Goal: Task Accomplishment & Management: Complete application form

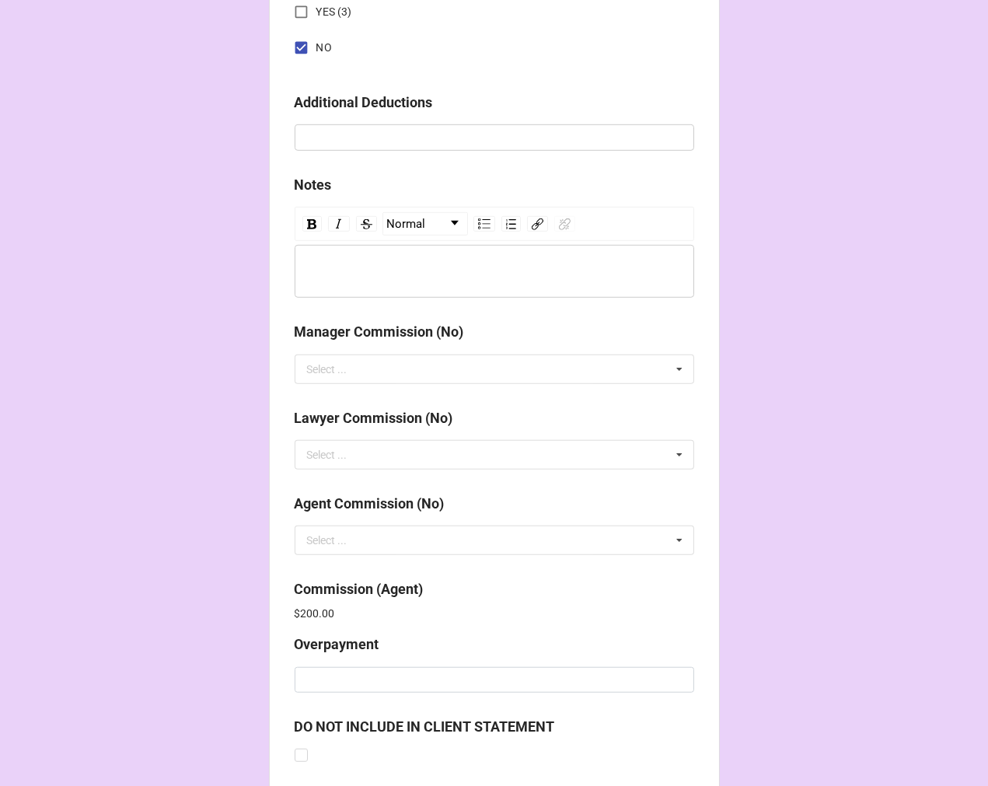
scroll to position [1855, 0]
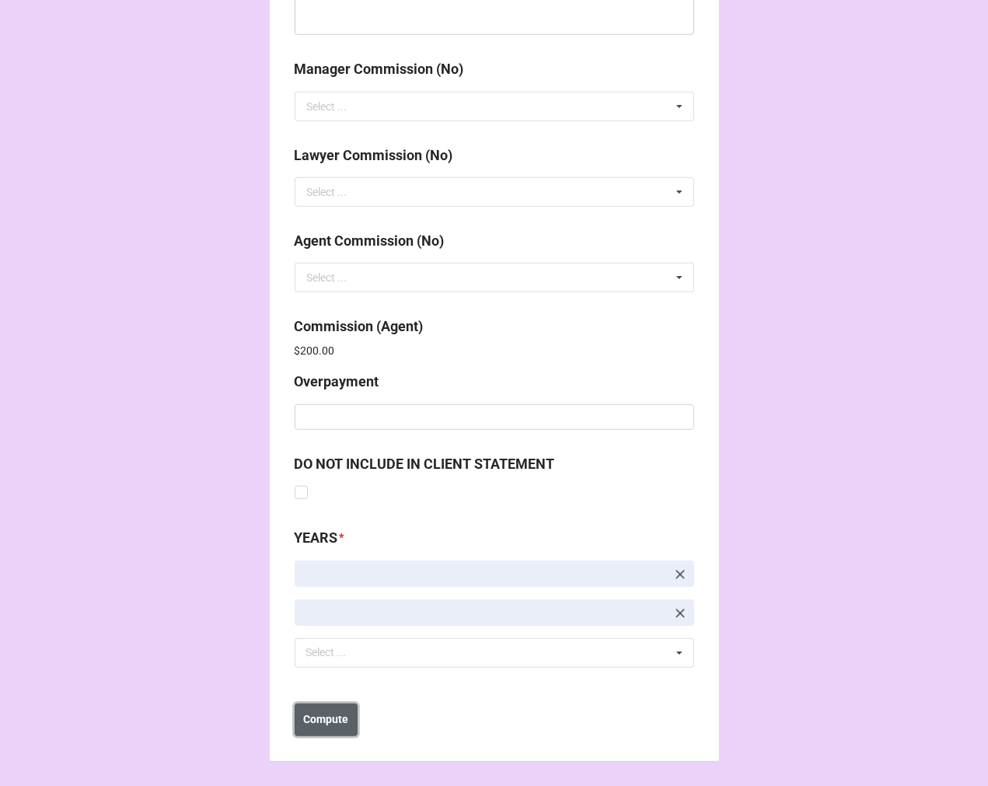
click at [331, 711] on b "Compute" at bounding box center [325, 719] width 45 height 16
drag, startPoint x: 320, startPoint y: 721, endPoint x: 327, endPoint y: 716, distance: 8.9
click at [321, 721] on b "Save" at bounding box center [322, 719] width 25 height 16
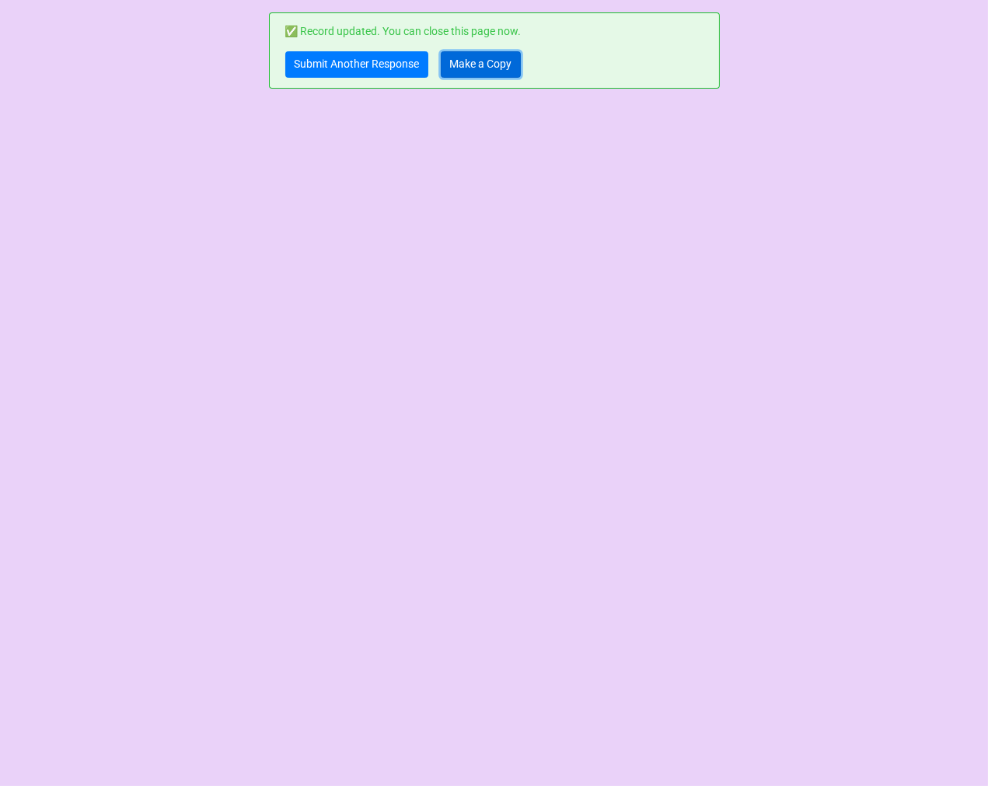
drag, startPoint x: 502, startPoint y: 60, endPoint x: 494, endPoint y: 45, distance: 16.7
click at [502, 60] on link "Make a Copy" at bounding box center [481, 64] width 80 height 26
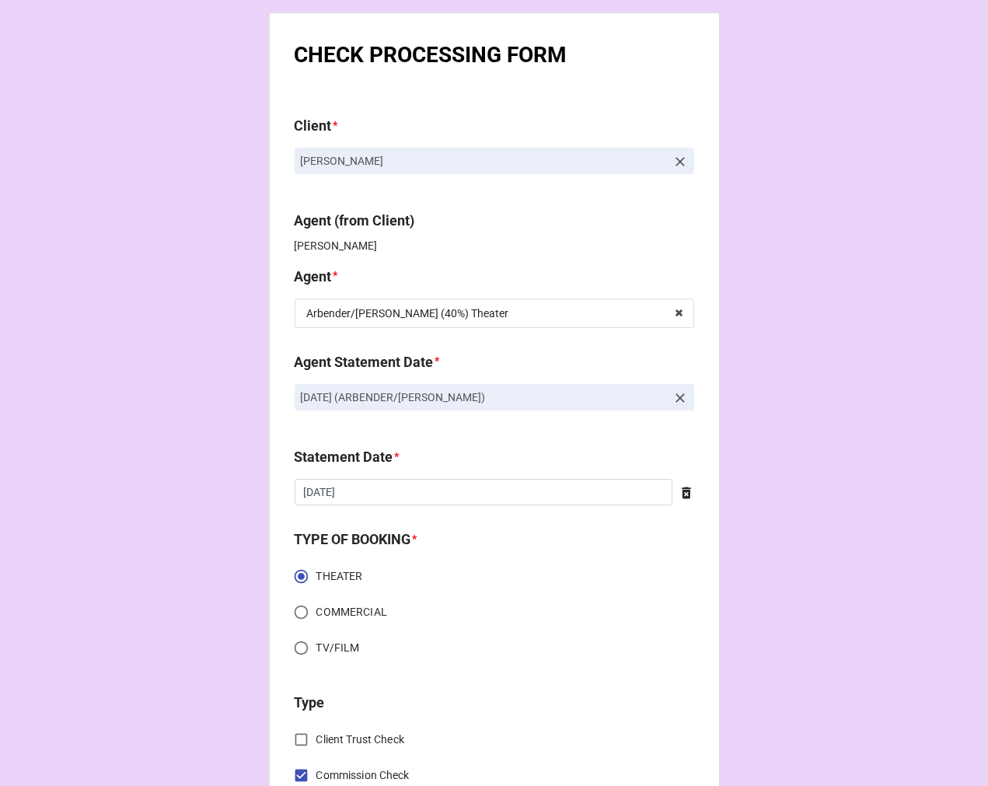
drag, startPoint x: 588, startPoint y: 399, endPoint x: 175, endPoint y: 398, distance: 413.5
copy p "[DATE] (ARBENDER/[PERSON_NAME])"
click at [675, 399] on icon at bounding box center [679, 397] width 9 height 9
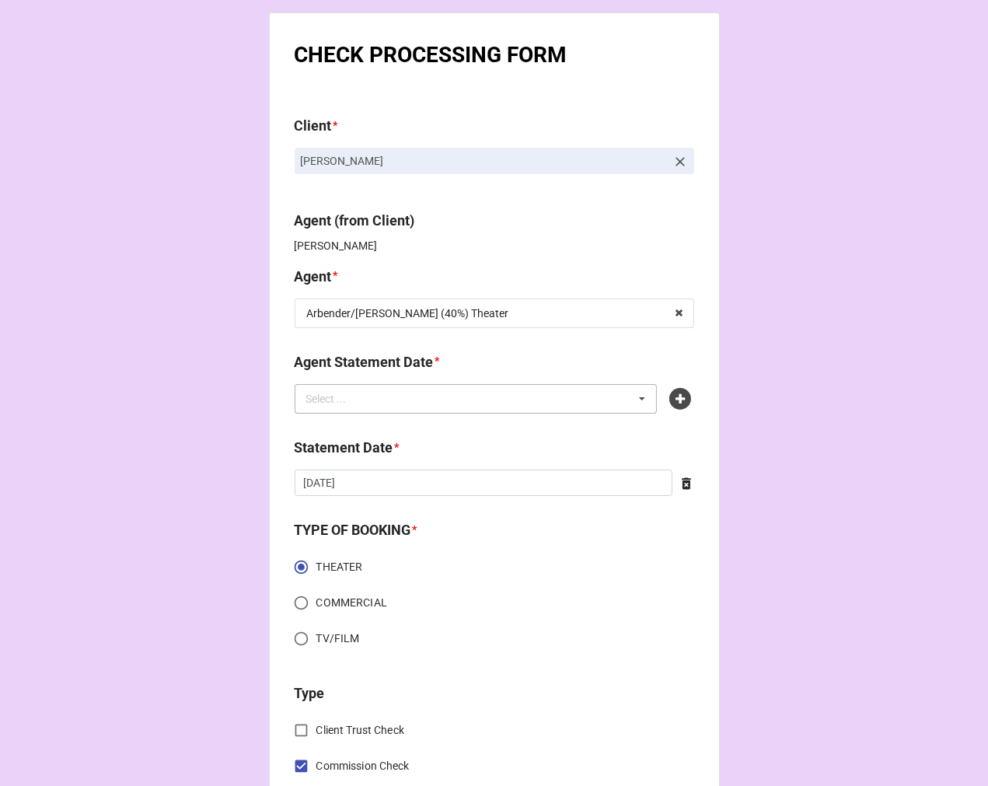
click at [606, 392] on div "Select ... No results found." at bounding box center [476, 399] width 363 height 30
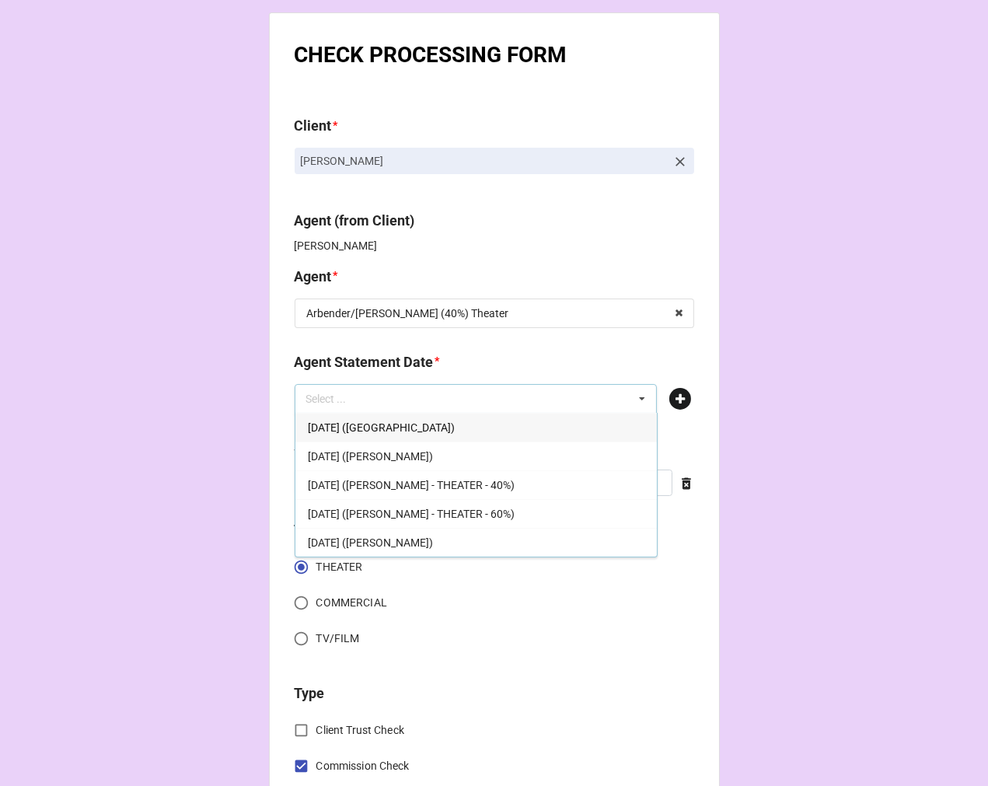
click at [677, 403] on icon at bounding box center [680, 399] width 22 height 22
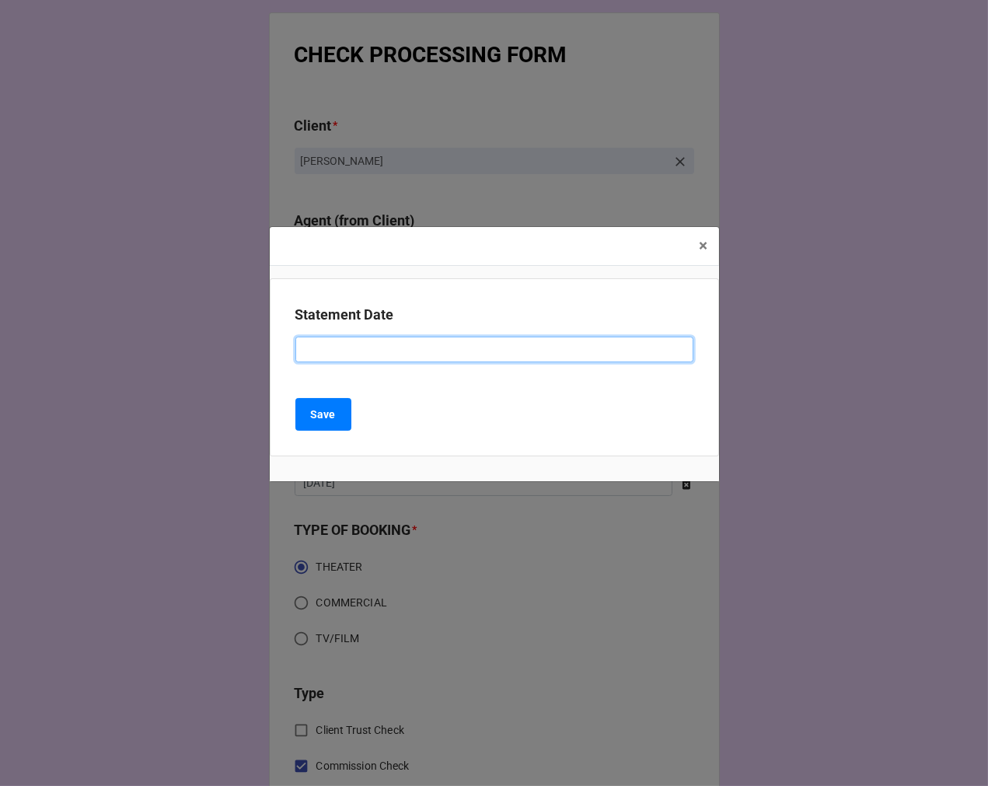
click at [327, 348] on input at bounding box center [494, 350] width 398 height 26
paste input "SEPTEMBER 19, 2025 (ARBENDER/KATIE)"
drag, startPoint x: 375, startPoint y: 352, endPoint x: 181, endPoint y: 340, distance: 194.0
click at [183, 342] on div "× Close Statement Date SEPTEMBER 19, 2025 (ARBENDER/KATIE) Save" at bounding box center [494, 393] width 988 height 786
type input "OCTOBER 17, 2025 (ARBENDER/KATIE)"
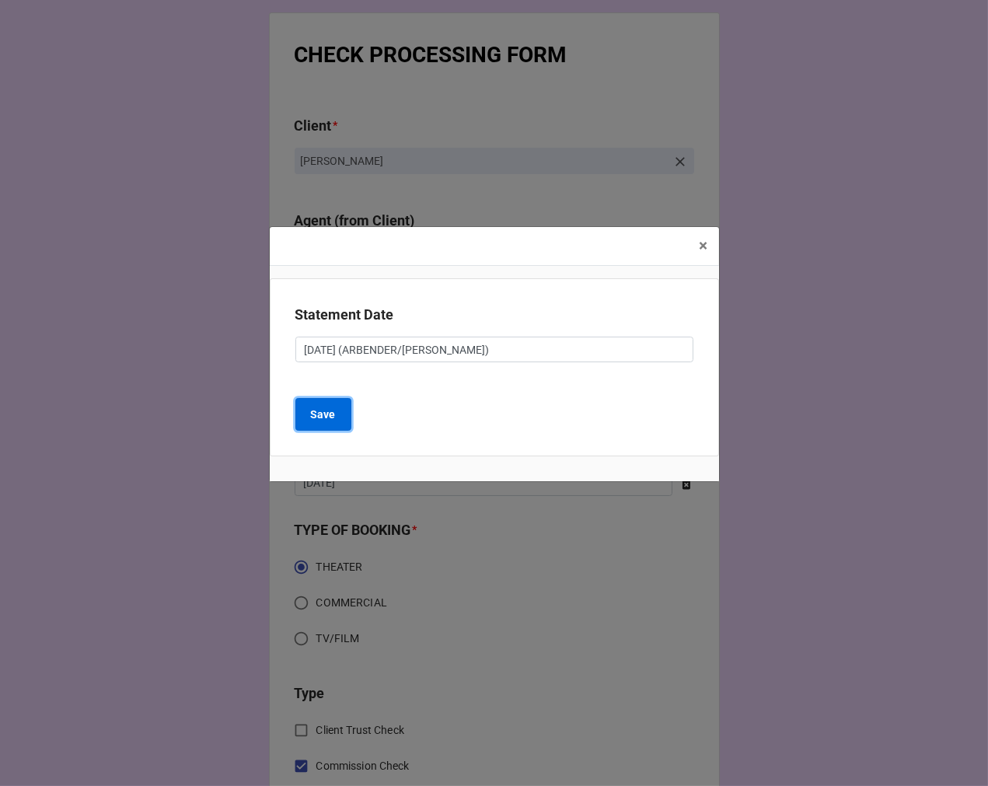
drag, startPoint x: 328, startPoint y: 413, endPoint x: 550, endPoint y: 413, distance: 222.3
click at [327, 413] on b "Save" at bounding box center [323, 415] width 25 height 16
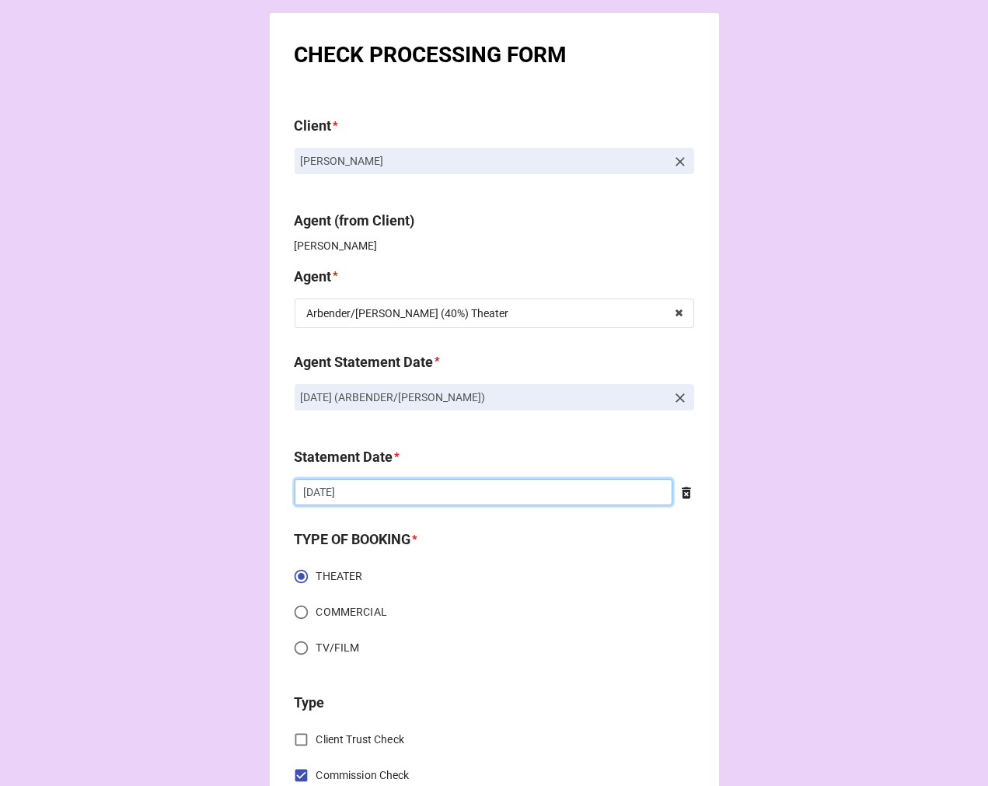
click at [392, 495] on input "9/19/2025" at bounding box center [484, 492] width 378 height 26
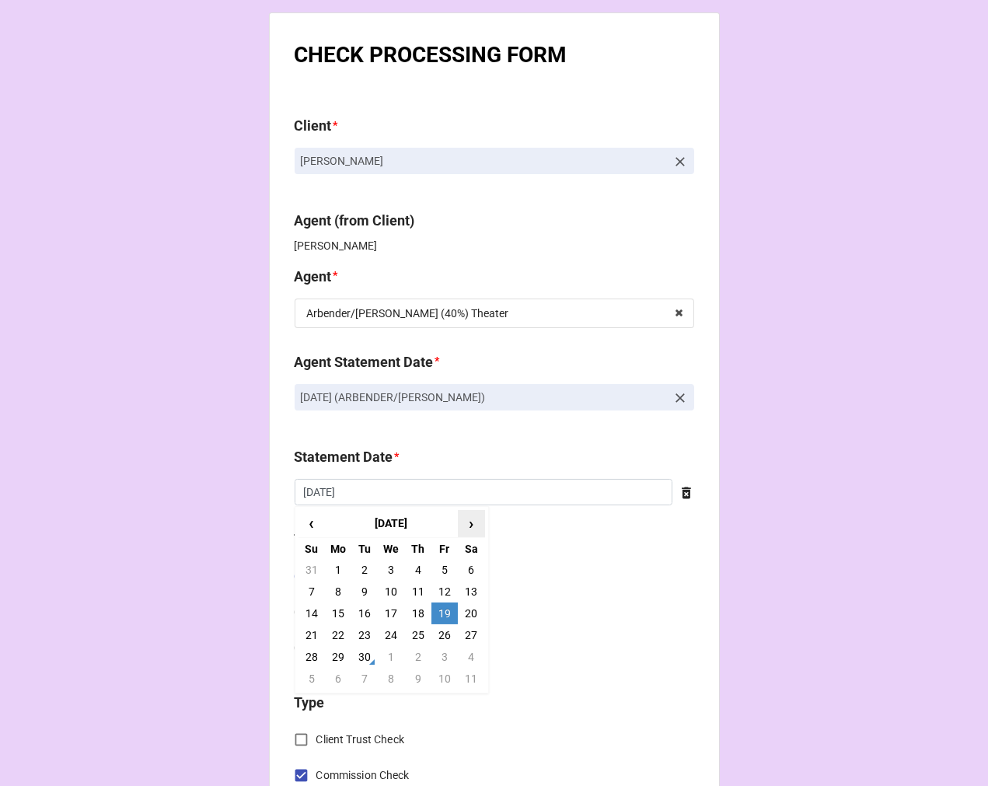
click at [471, 517] on span "›" at bounding box center [471, 524] width 25 height 26
click at [443, 604] on td "17" at bounding box center [444, 613] width 26 height 22
type input "[DATE]"
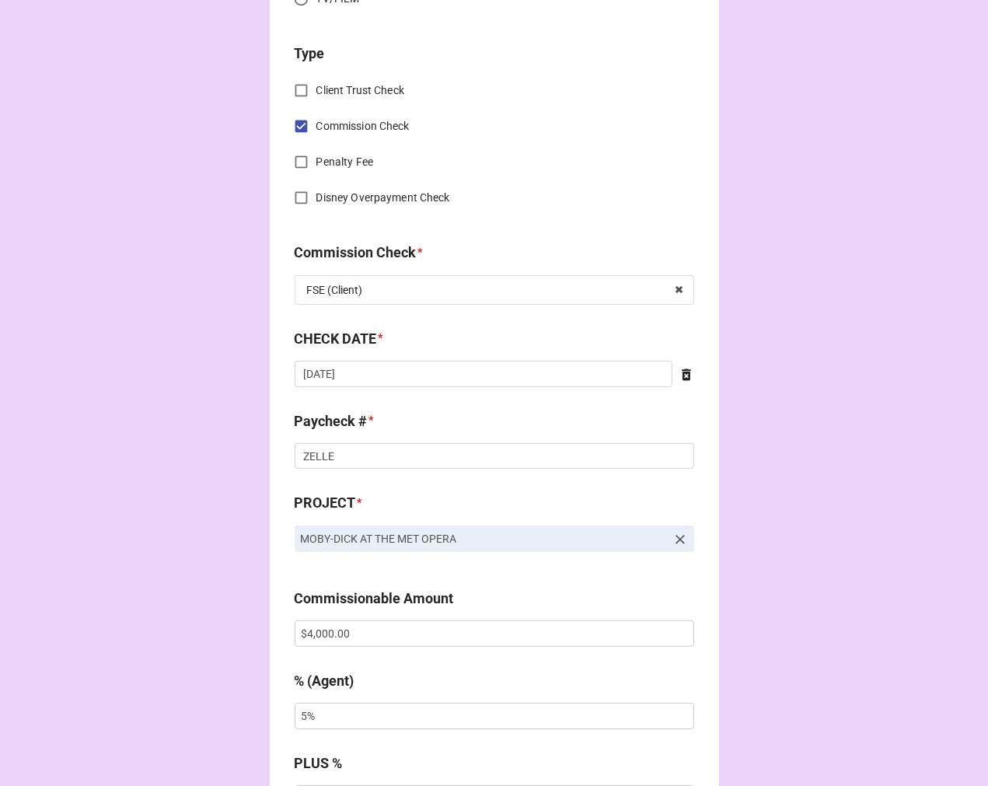
scroll to position [777, 0]
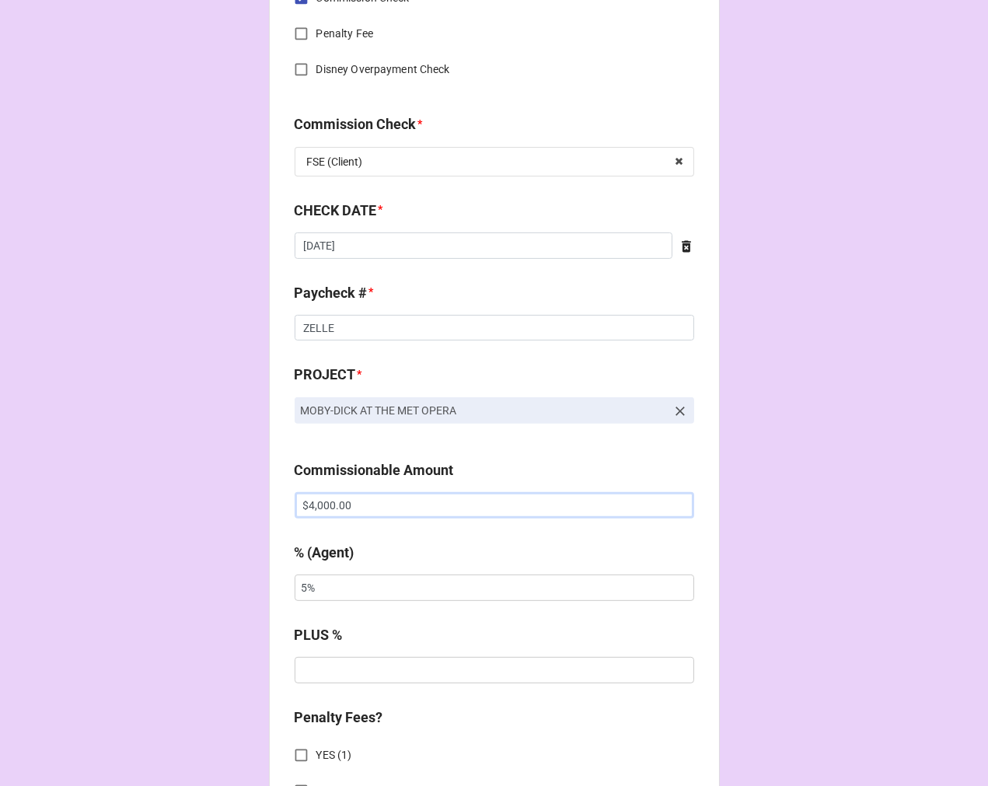
click at [319, 498] on input "$4,000.00" at bounding box center [495, 505] width 400 height 26
click at [400, 492] on input "$4,000.00" at bounding box center [495, 505] width 400 height 26
drag, startPoint x: 399, startPoint y: 492, endPoint x: 229, endPoint y: 484, distance: 169.6
click at [229, 484] on div "CHECK PROCESSING FORM Client * Matthew K. Addison Agent (from Client) Katie Age…" at bounding box center [494, 515] width 988 height 2585
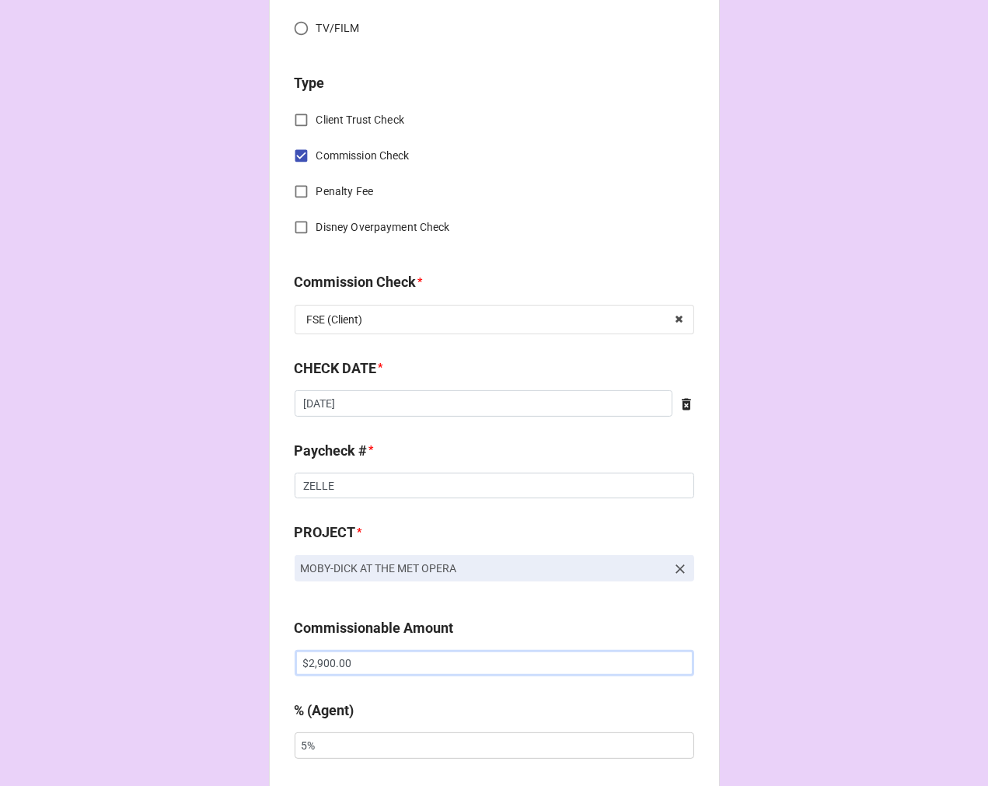
scroll to position [604, 0]
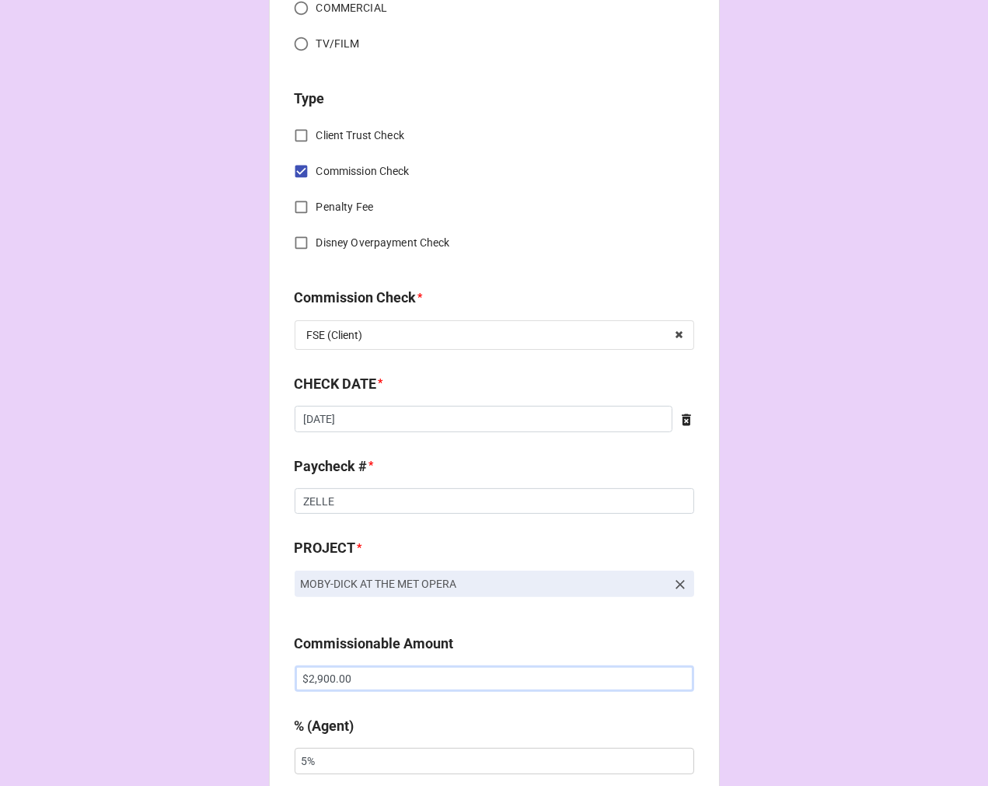
type input "$2,900.00"
click at [682, 424] on icon at bounding box center [686, 420] width 9 height 12
click at [366, 417] on input "text" at bounding box center [495, 419] width 400 height 26
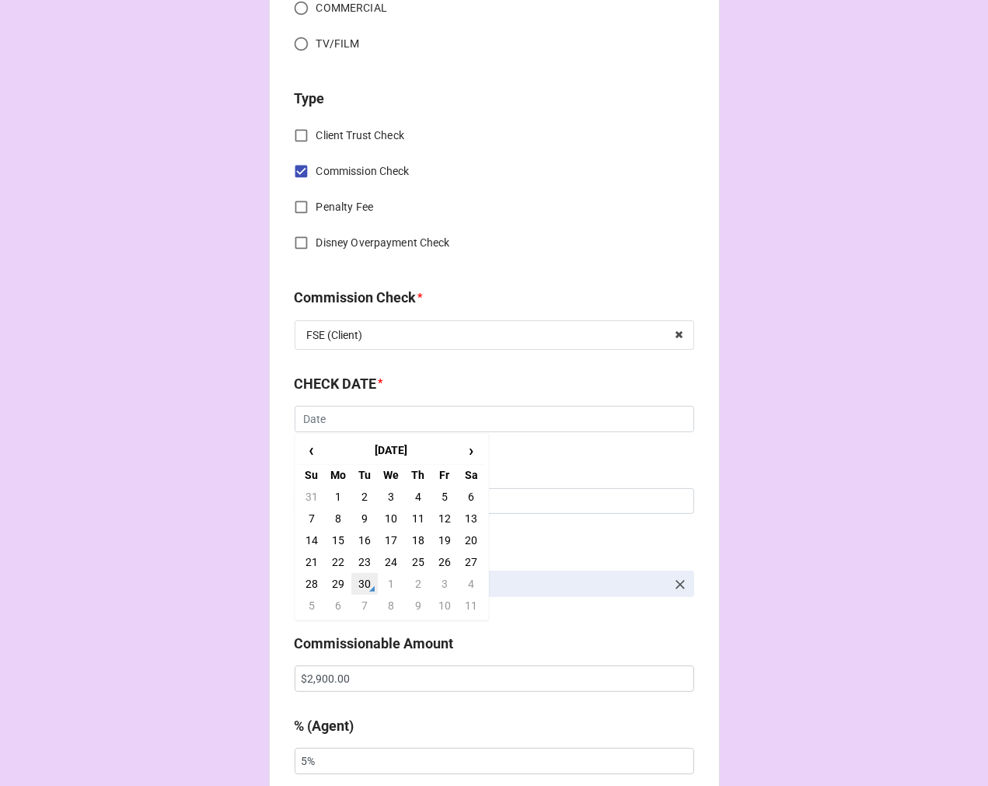
click at [359, 581] on td "30" at bounding box center [364, 584] width 26 height 22
type input "[DATE]"
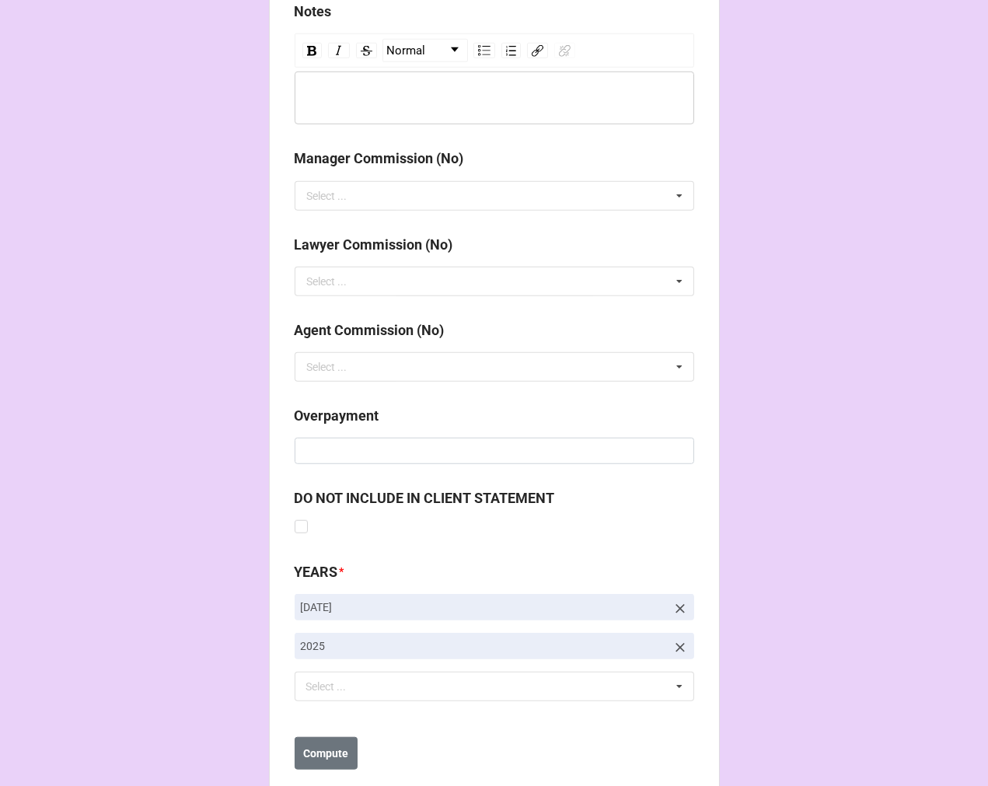
scroll to position [1799, 0]
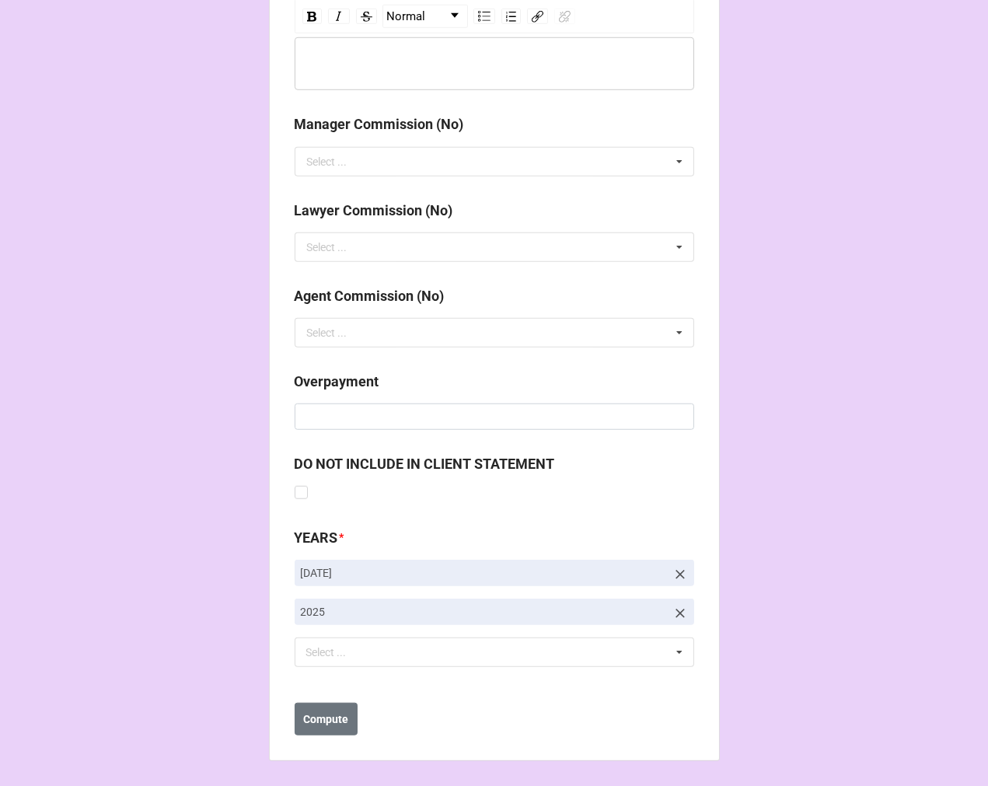
click at [677, 573] on icon at bounding box center [680, 575] width 16 height 16
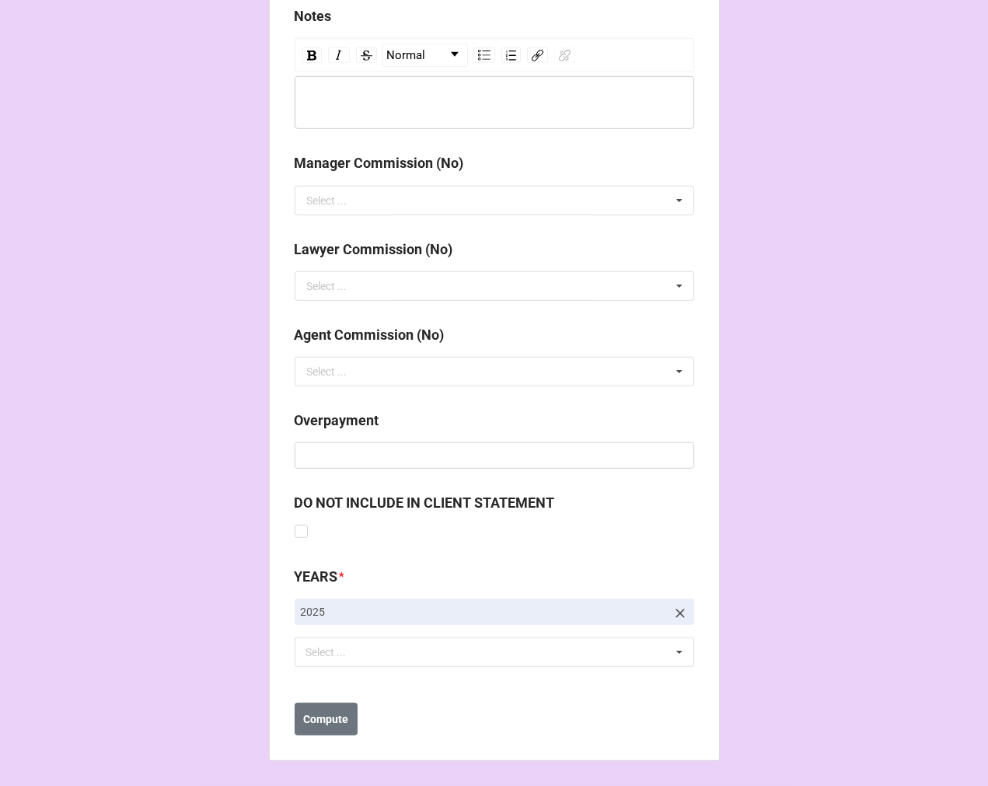
scroll to position [1761, 0]
click at [425, 649] on div "Select ... No results found." at bounding box center [495, 652] width 400 height 30
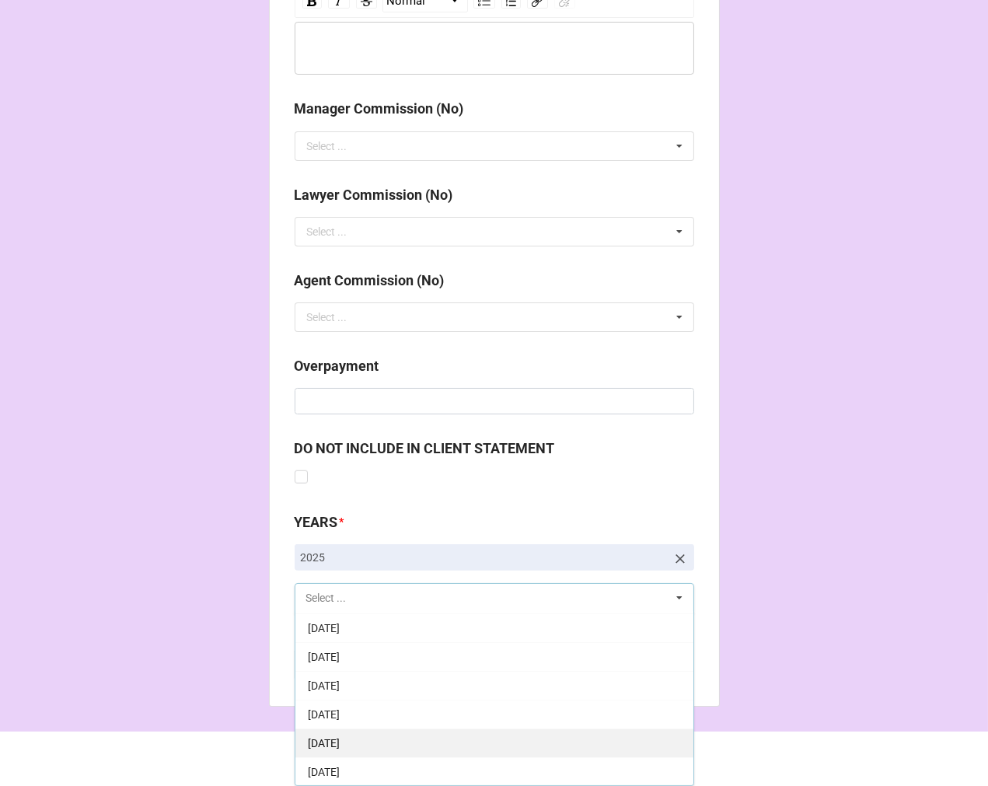
scroll to position [173, 0]
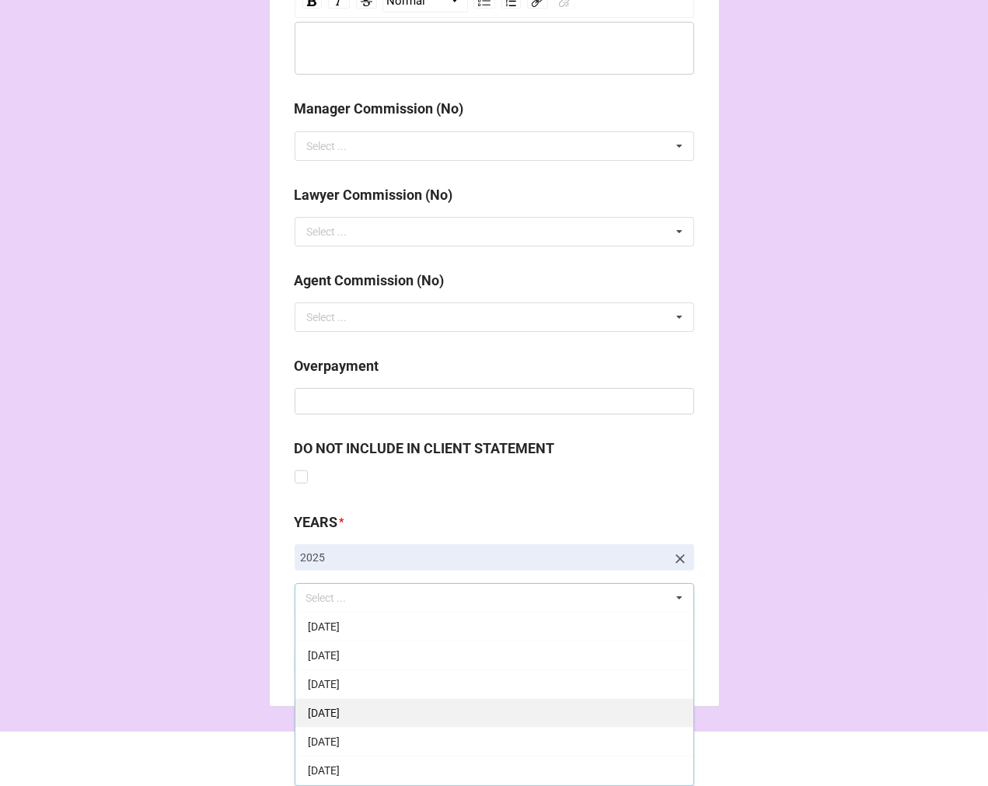
click at [340, 713] on span "[DATE]" at bounding box center [324, 713] width 32 height 12
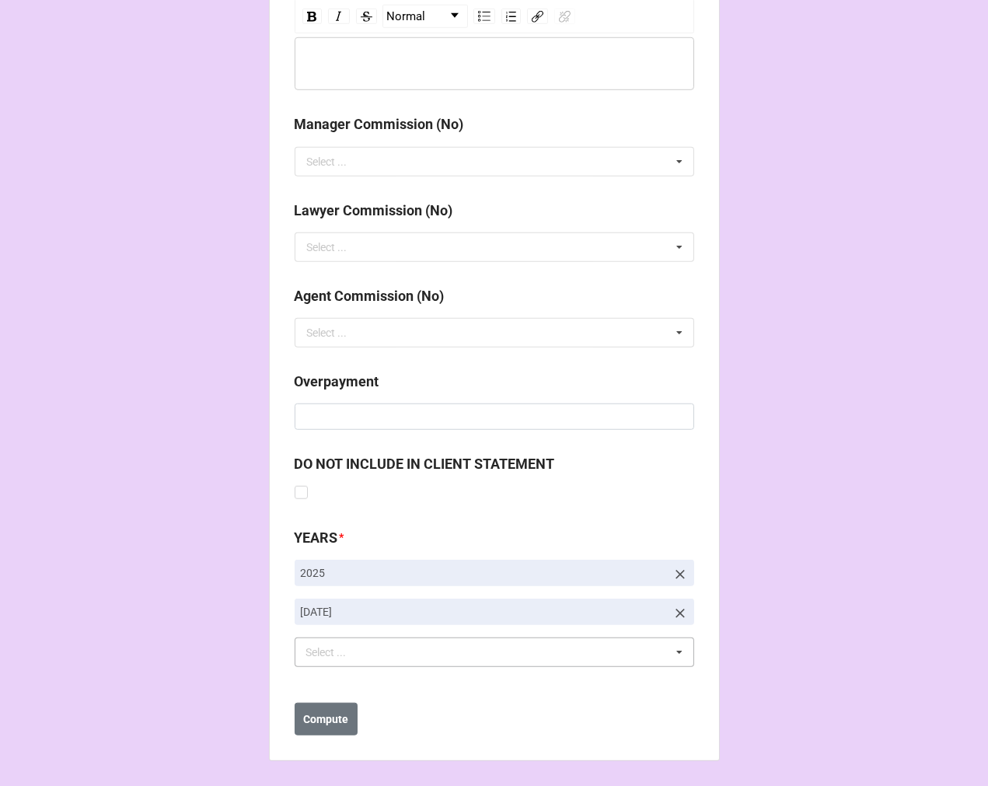
scroll to position [1799, 0]
click at [320, 719] on b "Compute" at bounding box center [325, 719] width 45 height 16
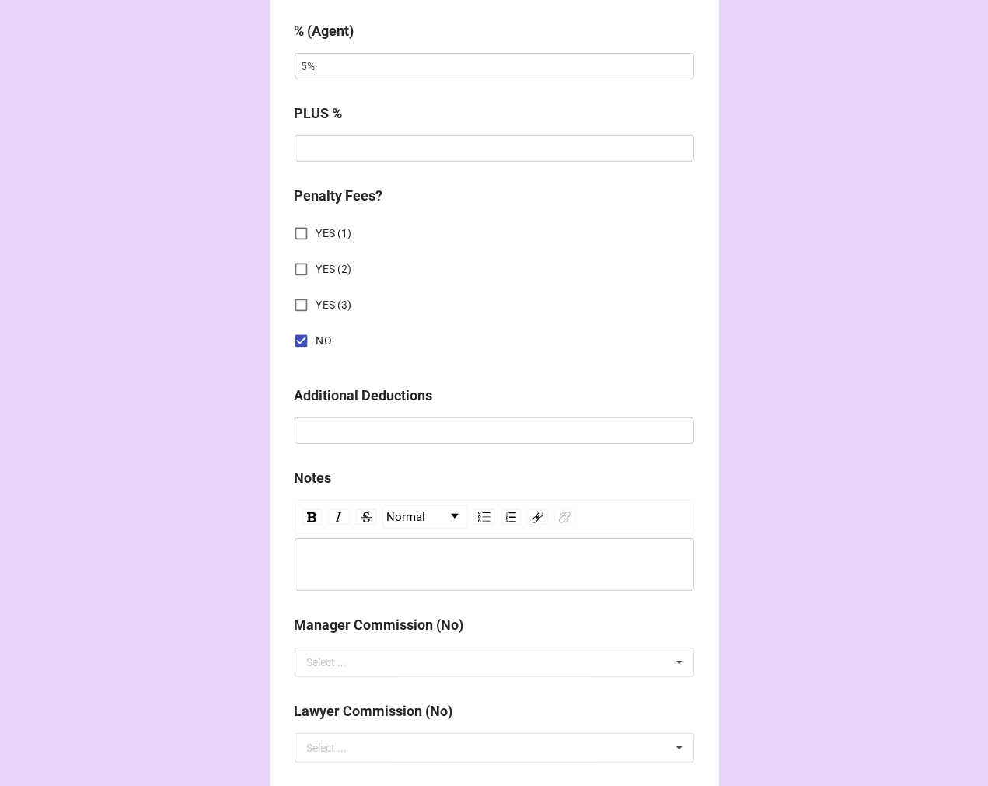
scroll to position [936, 0]
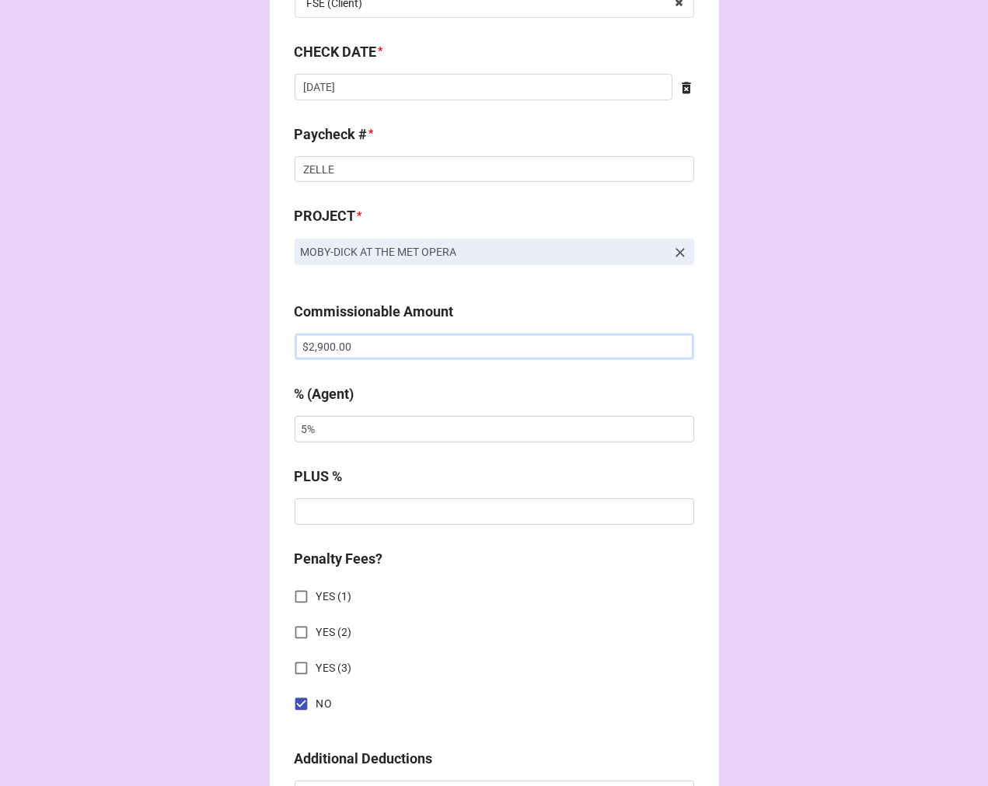
click at [324, 352] on input "$2,900.00" at bounding box center [495, 346] width 400 height 26
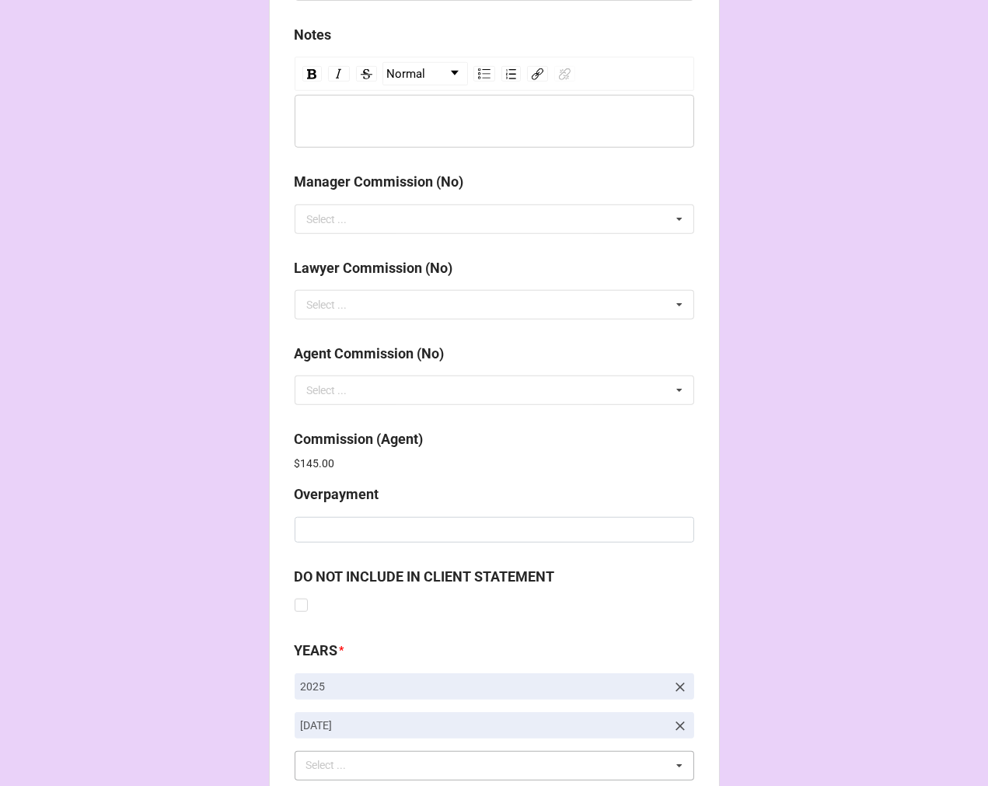
scroll to position [1855, 0]
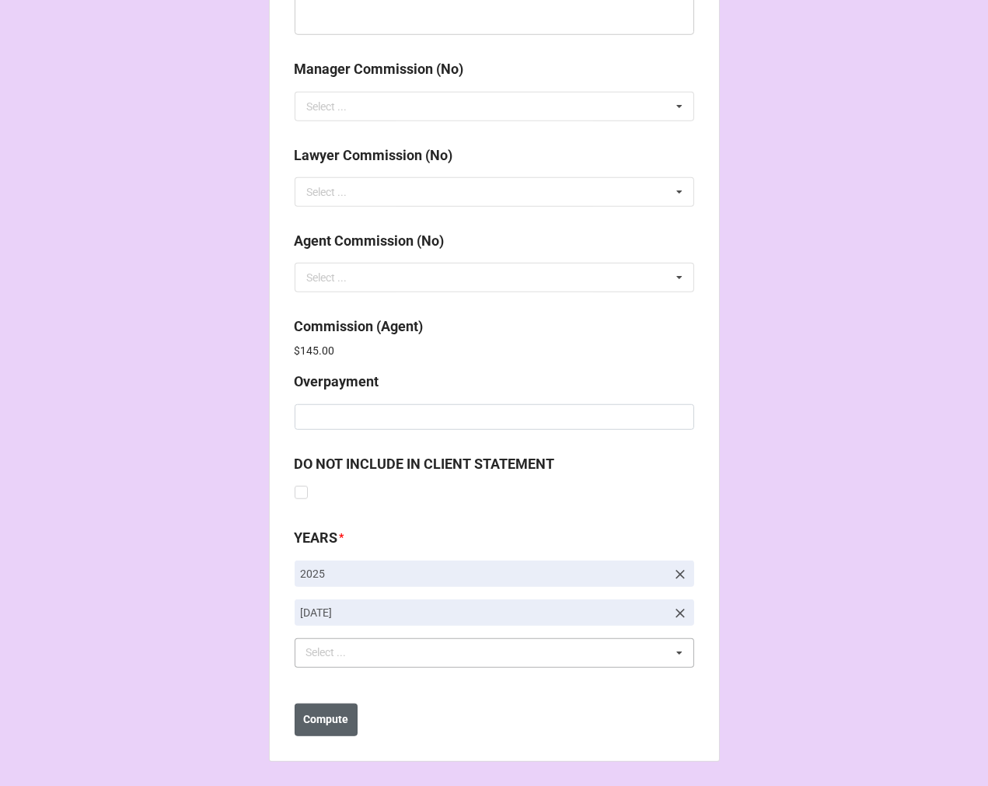
type input "$290.00"
click at [316, 723] on b "Compute" at bounding box center [325, 719] width 45 height 16
click at [311, 731] on button "Save" at bounding box center [323, 719] width 56 height 33
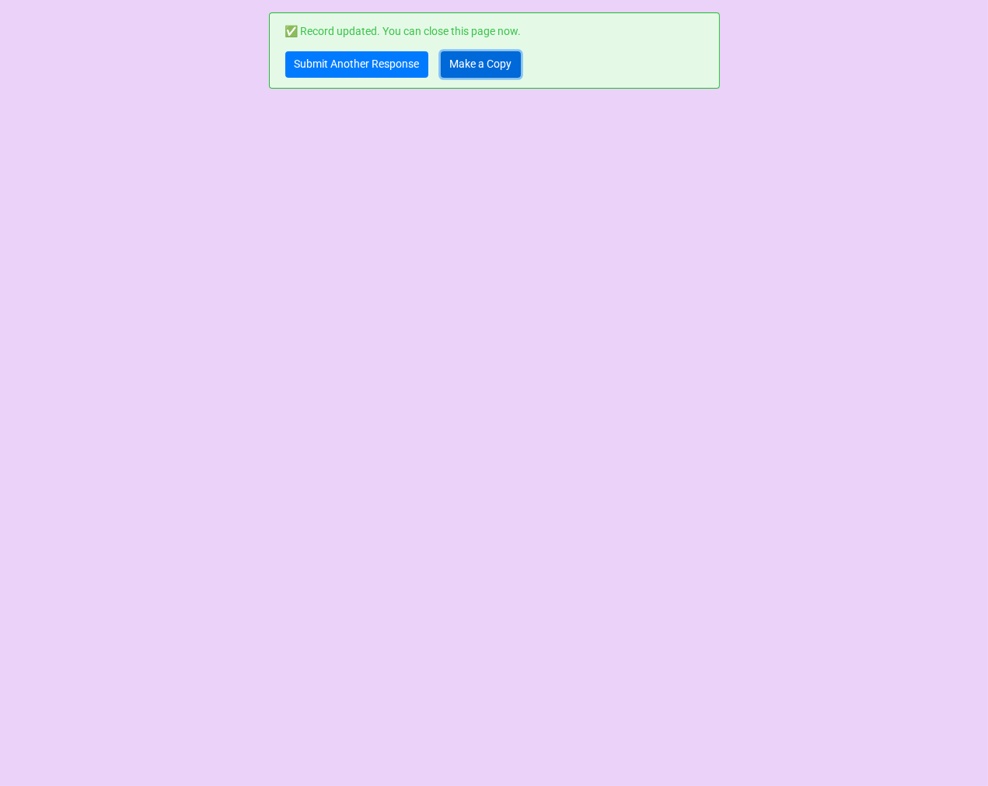
click at [483, 64] on link "Make a Copy" at bounding box center [481, 64] width 80 height 26
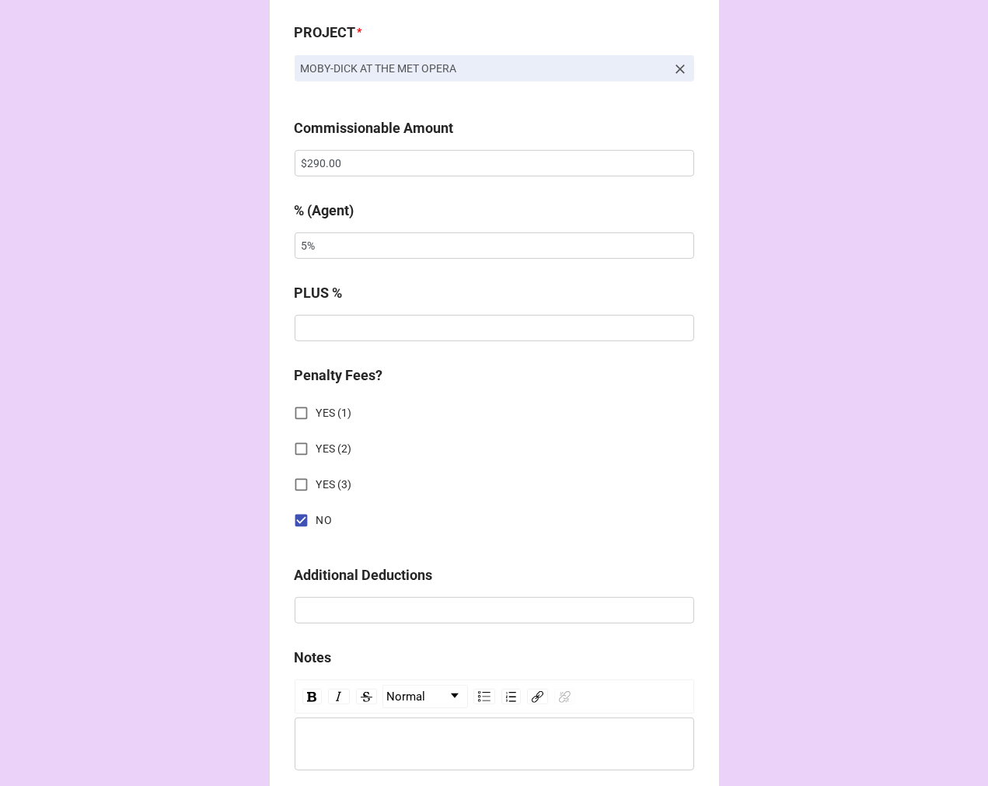
scroll to position [1122, 0]
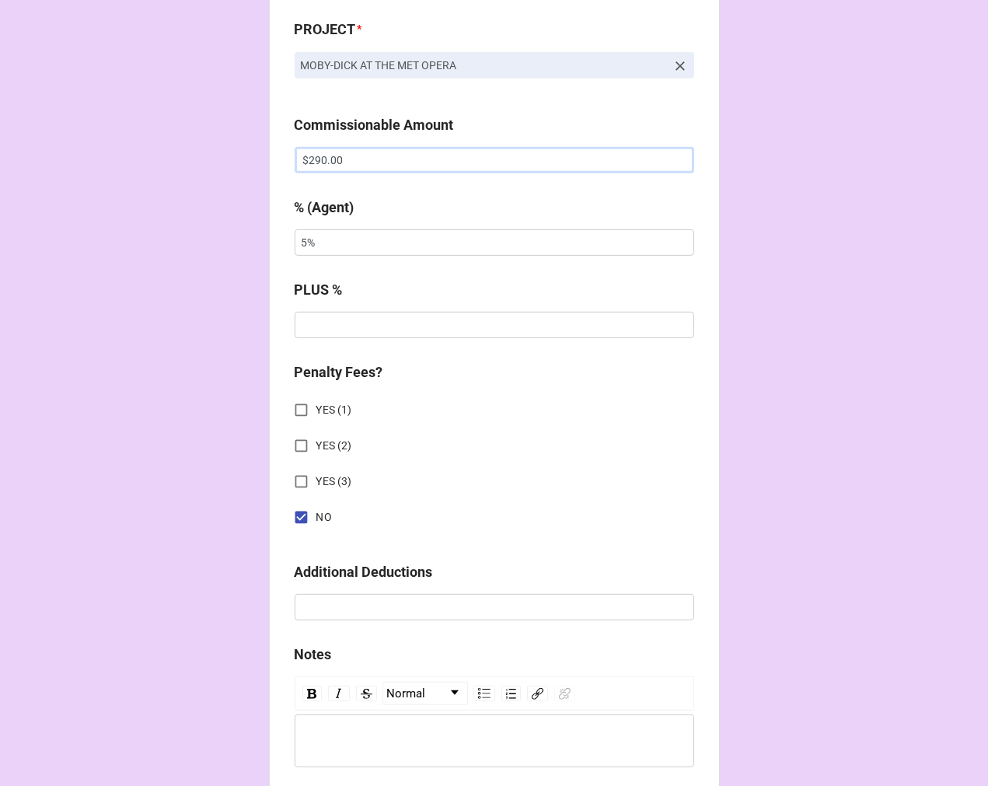
drag, startPoint x: 354, startPoint y: 155, endPoint x: 0, endPoint y: 99, distance: 358.8
click at [37, 201] on div "CHECK PROCESSING FORM Client * [PERSON_NAME] Agent (from Client) [PERSON_NAME] …" at bounding box center [494, 170] width 988 height 2585
type input "$855.00"
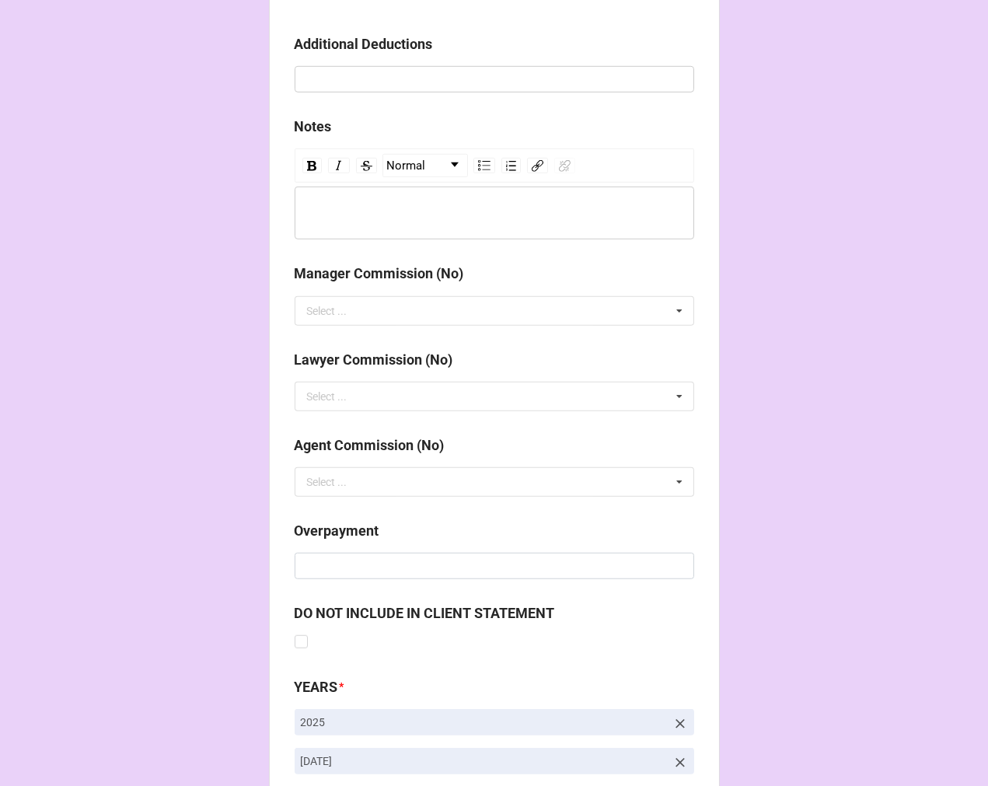
scroll to position [1799, 0]
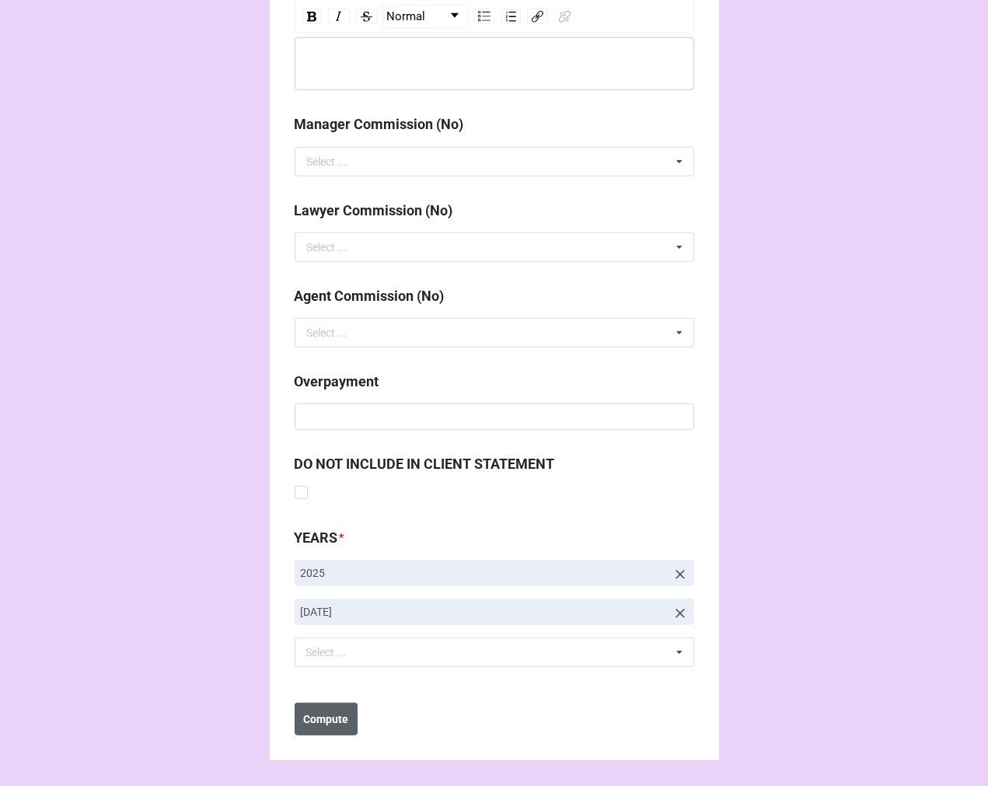
type input "10%"
click at [313, 718] on b "Compute" at bounding box center [325, 719] width 45 height 16
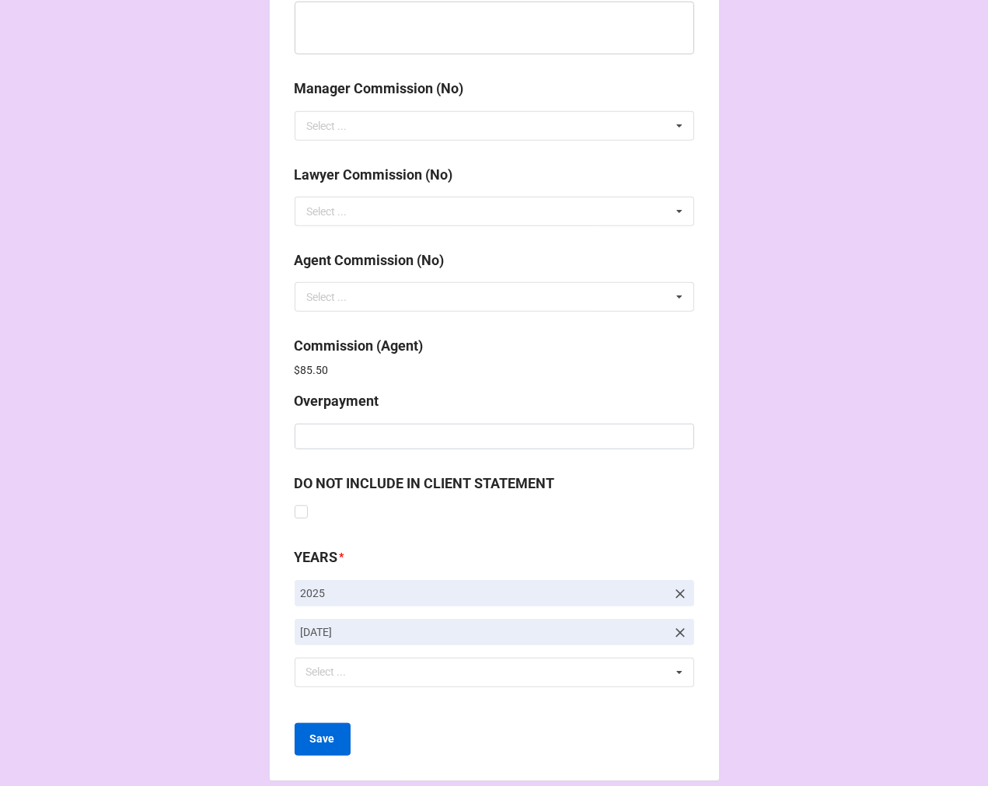
scroll to position [1855, 0]
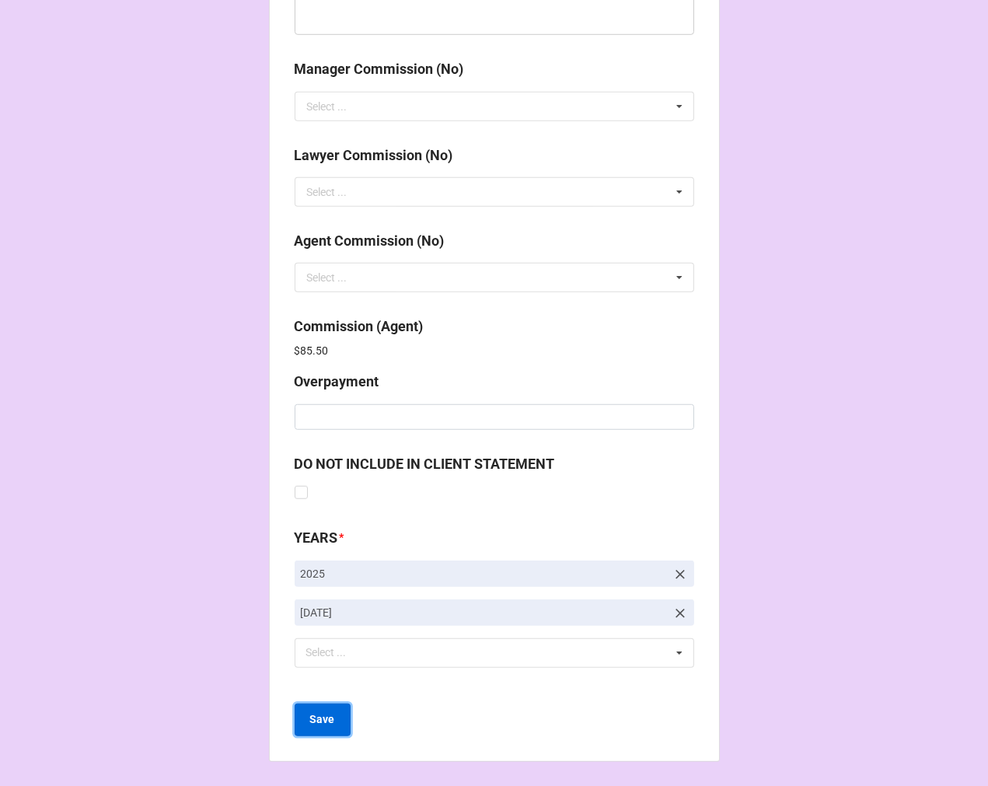
click at [326, 721] on b "Save" at bounding box center [322, 719] width 25 height 16
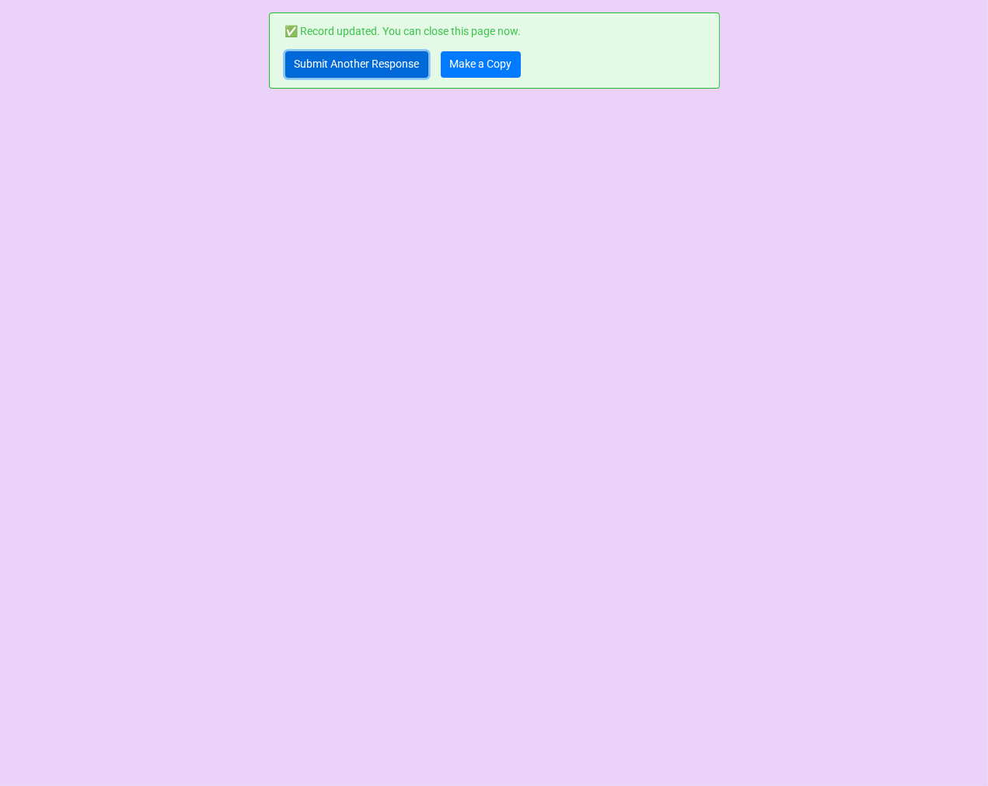
click at [358, 72] on link "Submit Another Response" at bounding box center [356, 64] width 143 height 26
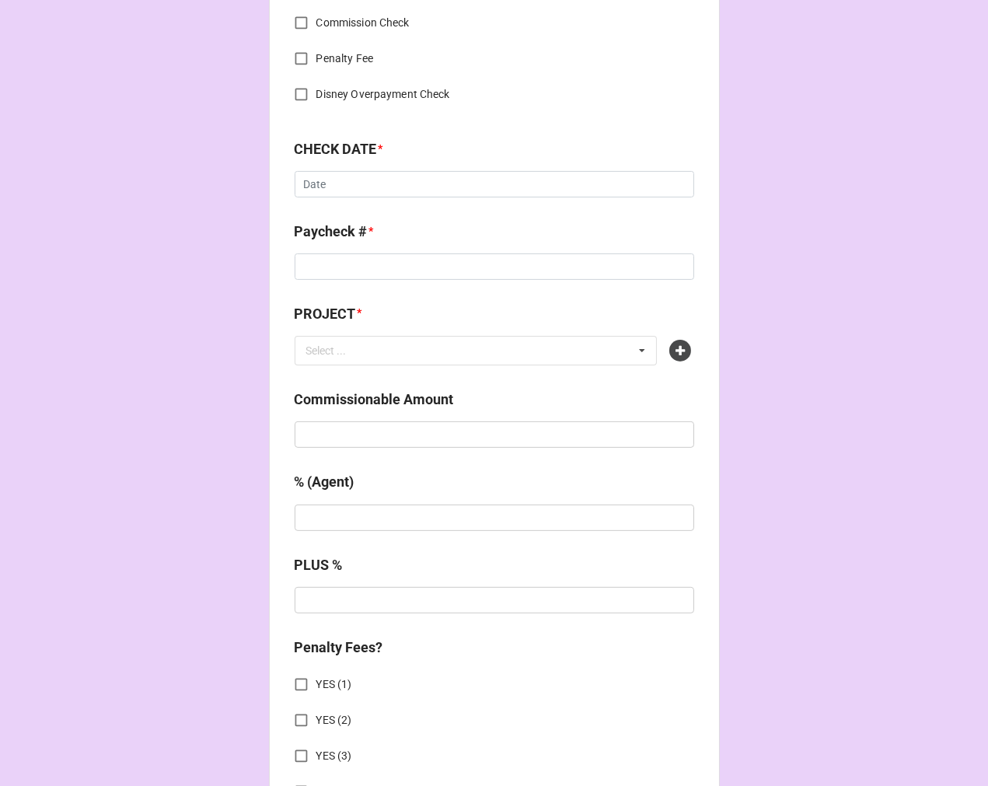
scroll to position [690, 0]
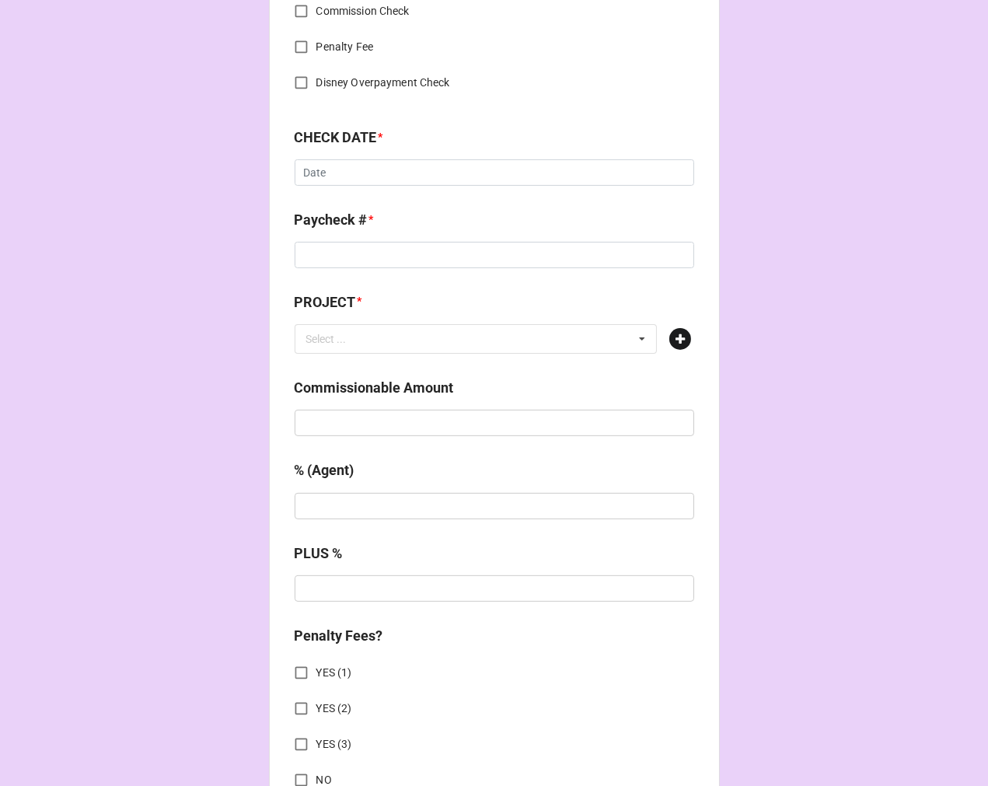
click at [669, 339] on icon at bounding box center [680, 339] width 22 height 22
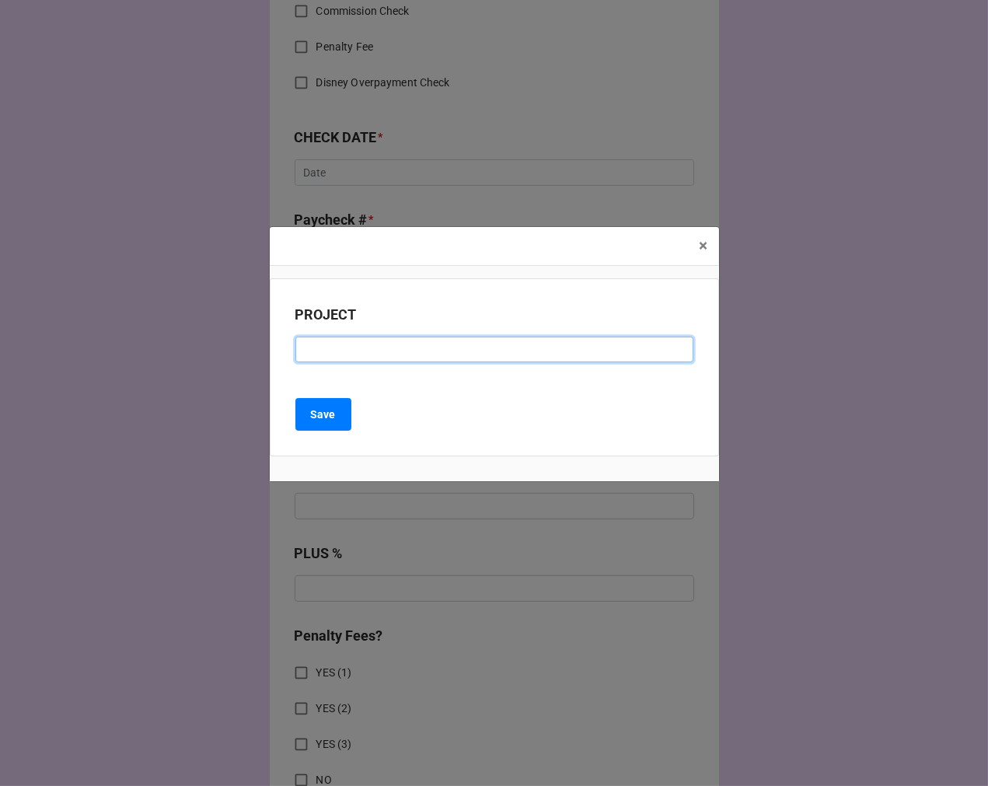
click at [327, 343] on input at bounding box center [494, 350] width 398 height 26
paste input "SILVERWOOD 2025 ENTERTAINMENT SEASON (Silverwood Theme Park)"
click at [376, 351] on input "SILVERWOOD 2025 ENTERTAINMENT SEASON (Silverwood Theme Park)" at bounding box center [494, 350] width 398 height 26
drag, startPoint x: 429, startPoint y: 350, endPoint x: 237, endPoint y: 347, distance: 192.0
click at [237, 348] on div "× Close PROJECT SILVERWOOD TEME PARK 2025 ENTERTAINMENT SEASON (Silverwood Them…" at bounding box center [494, 393] width 988 height 786
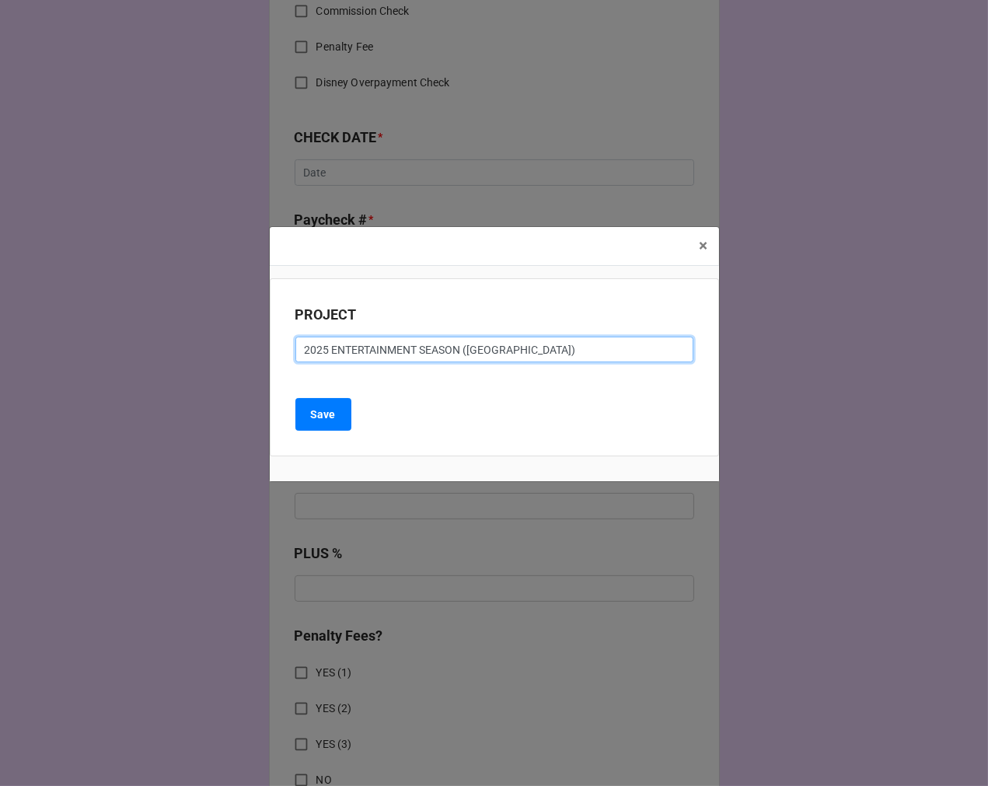
drag, startPoint x: 463, startPoint y: 346, endPoint x: 681, endPoint y: 351, distance: 218.5
click at [665, 351] on input "2025 ENTERTAINMENT SEASON (Silverwood Theme Park)" at bounding box center [494, 350] width 398 height 26
paste input "ILVERWOOD TEME PARK"
click at [305, 350] on input "2025 ENTERTAINMENT SEASON (SILVERWOOD TEME PARK)" at bounding box center [494, 350] width 398 height 26
type input "2025 ENTERTAINMENT SEASON (SILVERWOOD TEME PARK)"
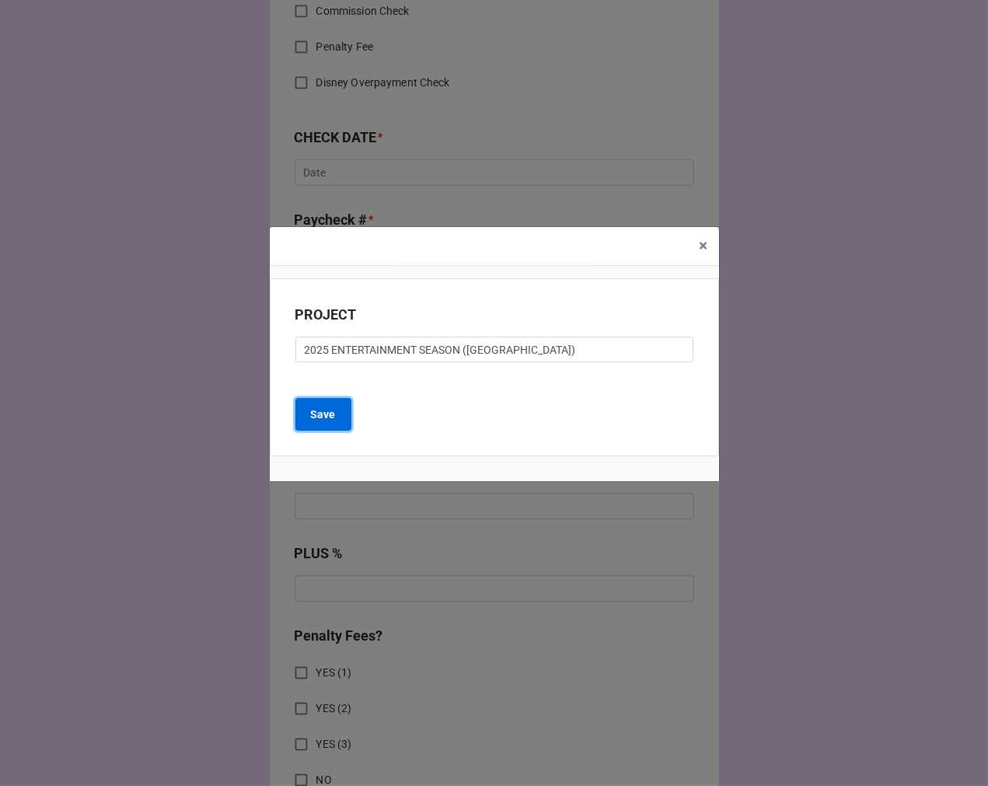
drag, startPoint x: 331, startPoint y: 410, endPoint x: 339, endPoint y: 428, distance: 20.2
click at [331, 409] on b "Save" at bounding box center [323, 415] width 25 height 16
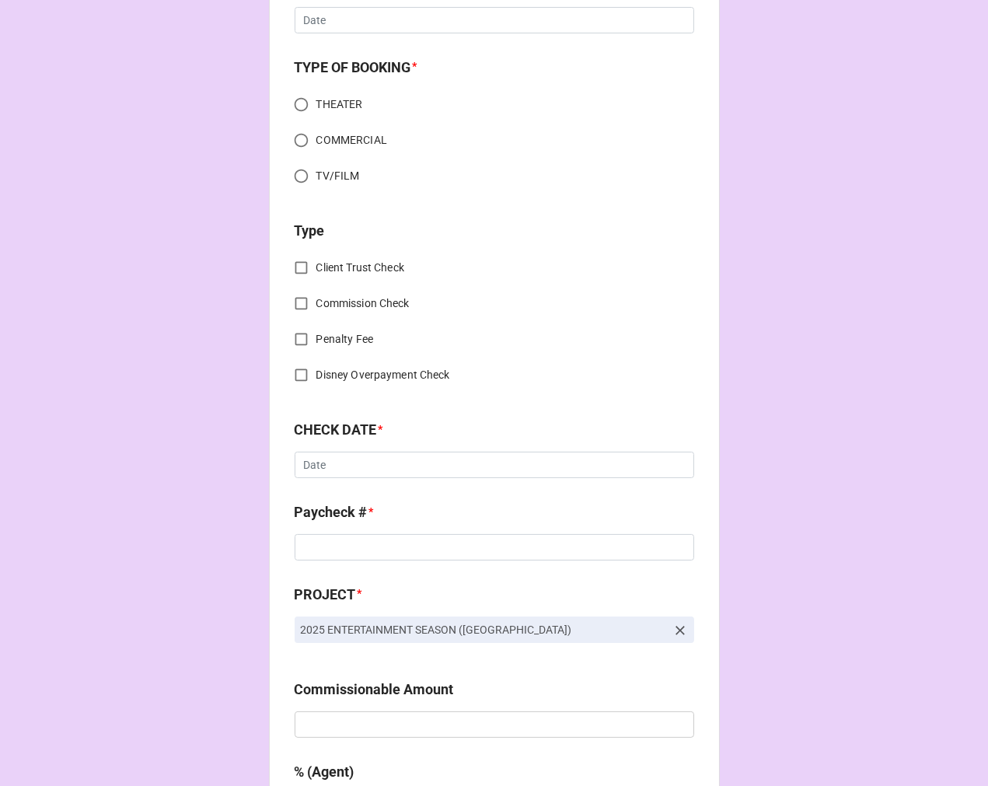
scroll to position [0, 0]
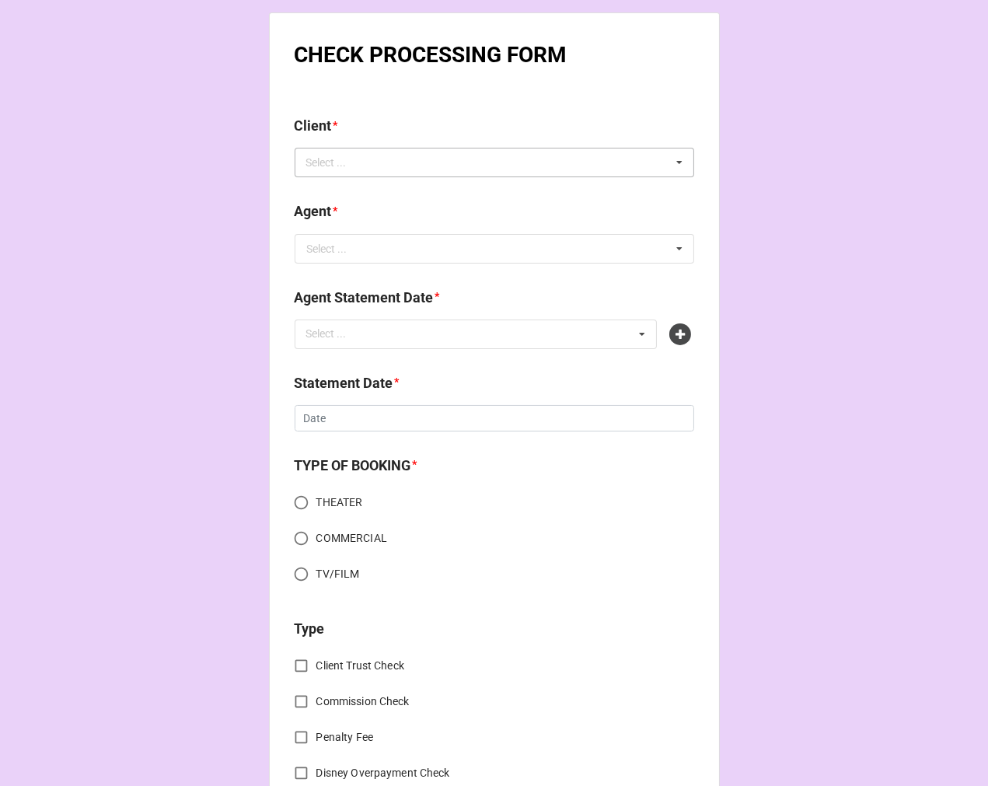
click at [334, 152] on div "Select ... No results found." at bounding box center [495, 163] width 400 height 30
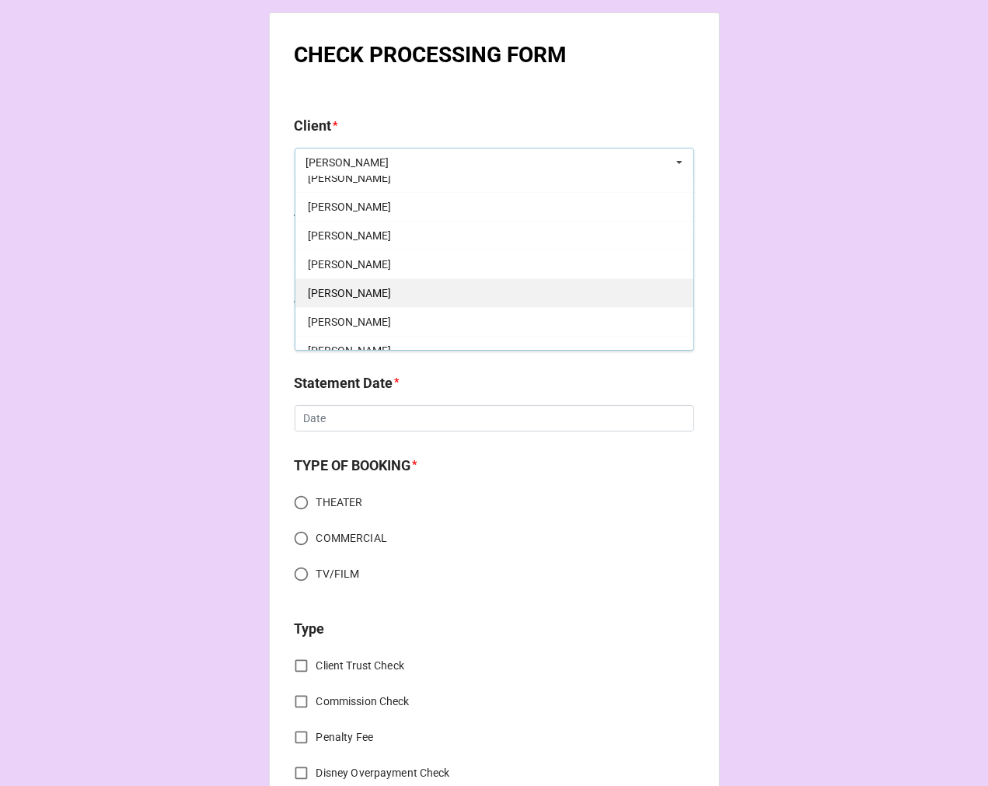
scroll to position [173, 0]
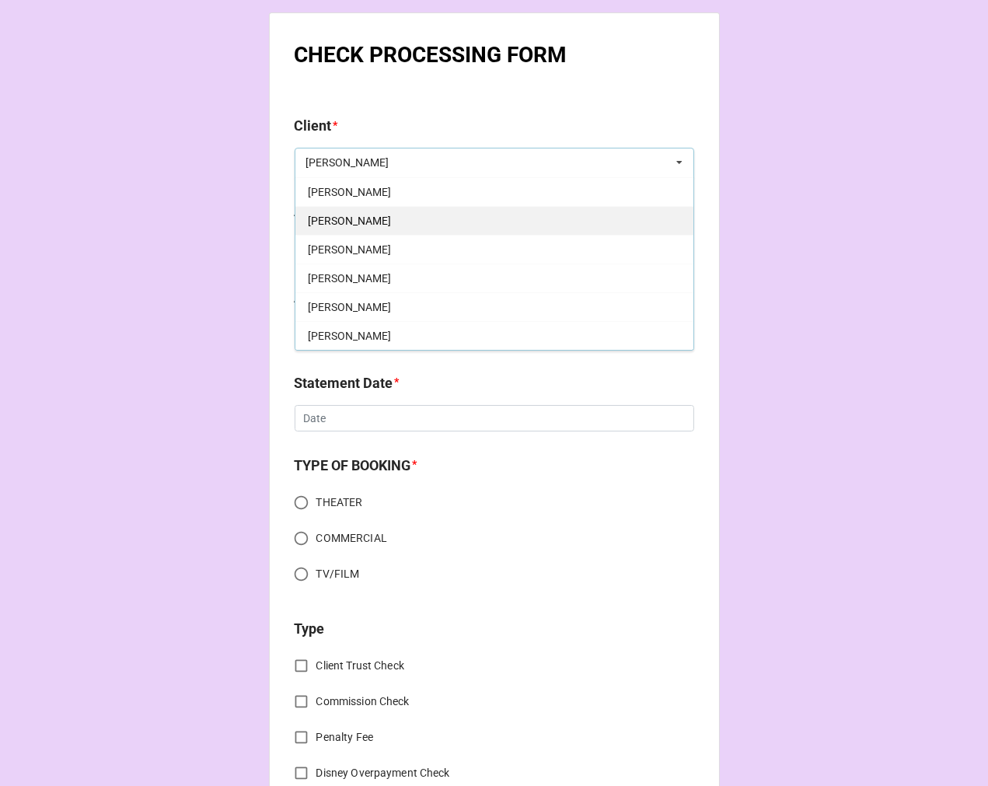
type input "SAMANTHA"
click at [394, 224] on div "Samantha Miley" at bounding box center [494, 220] width 398 height 29
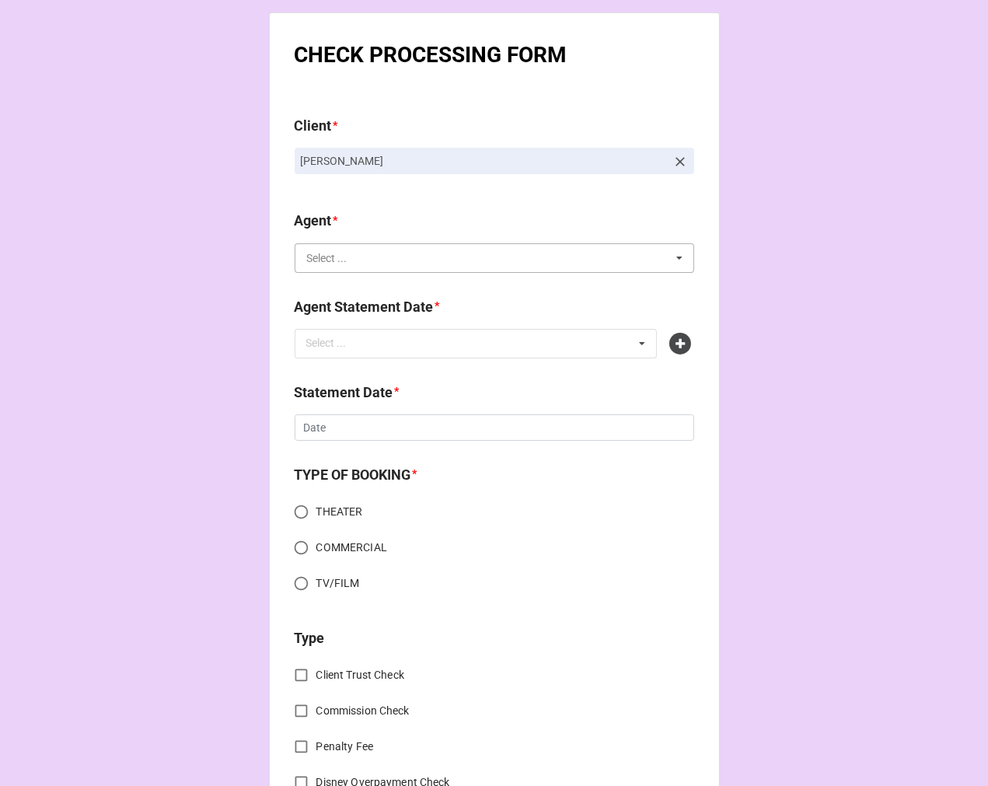
click at [370, 269] on div "Agent * Select ... Jodi Dori Jen/Jodi (40/30) Jen/Jodi (38/32) Rachel (60%) Rac…" at bounding box center [495, 241] width 400 height 62
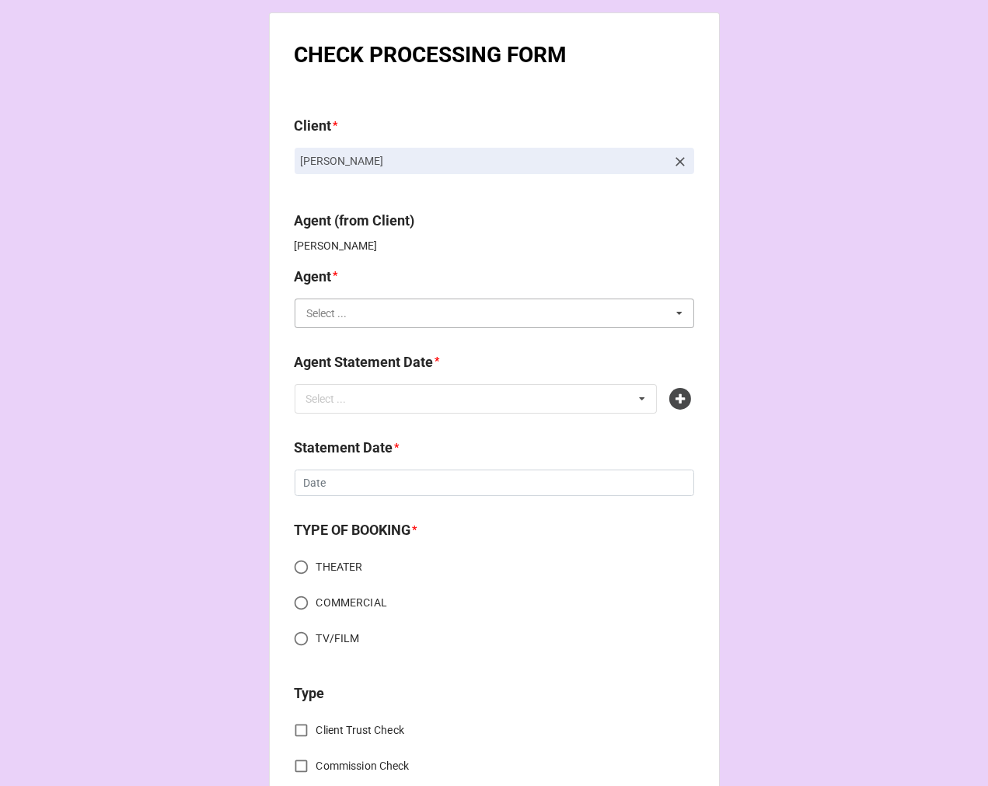
click at [361, 312] on input "text" at bounding box center [495, 313] width 398 height 28
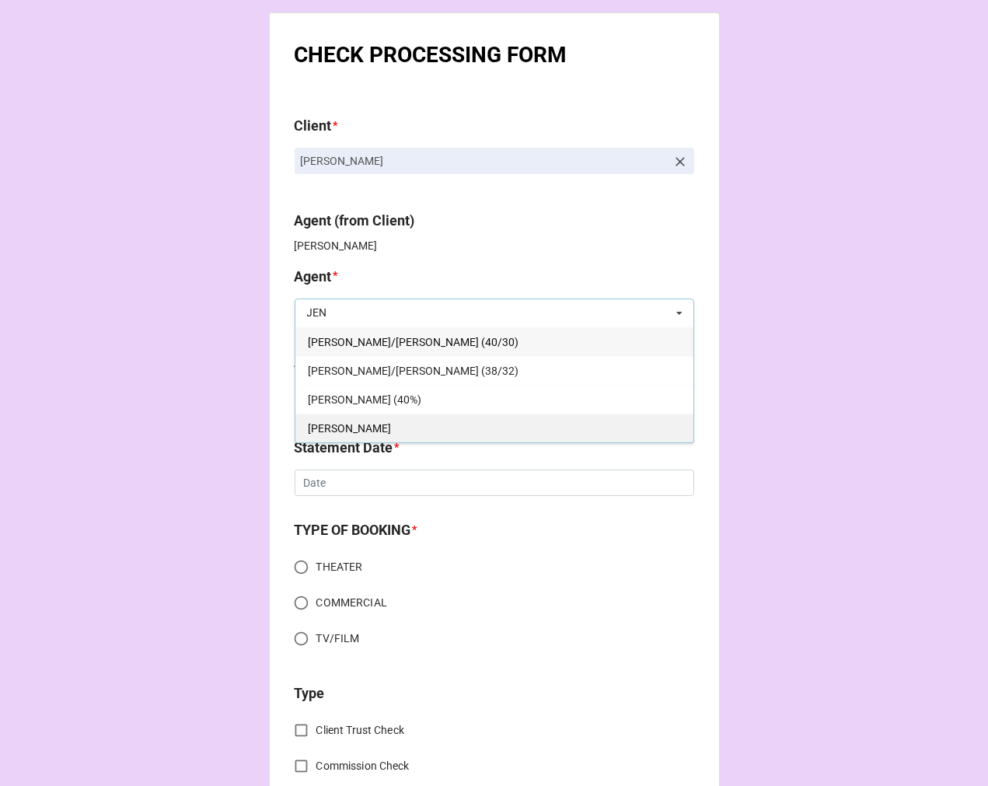
type input "JEN"
click at [322, 417] on div "[PERSON_NAME]" at bounding box center [494, 428] width 398 height 29
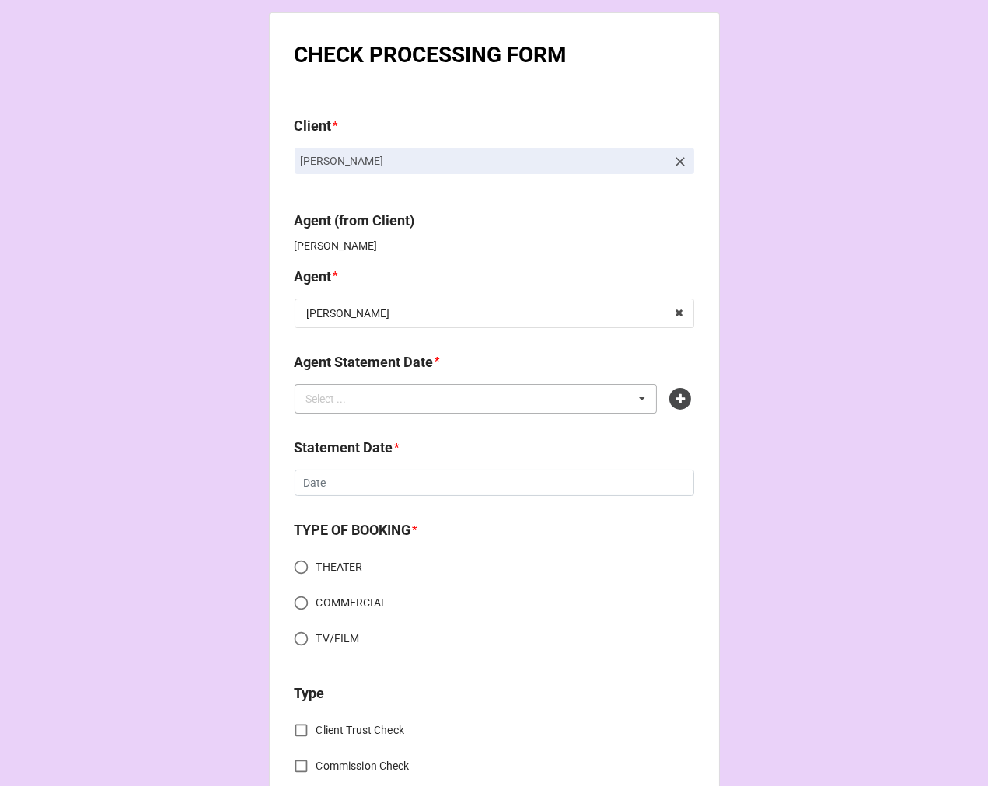
click at [384, 395] on div "Select ... No results found." at bounding box center [476, 399] width 363 height 30
type input "JEN"
click at [682, 401] on icon at bounding box center [680, 399] width 22 height 22
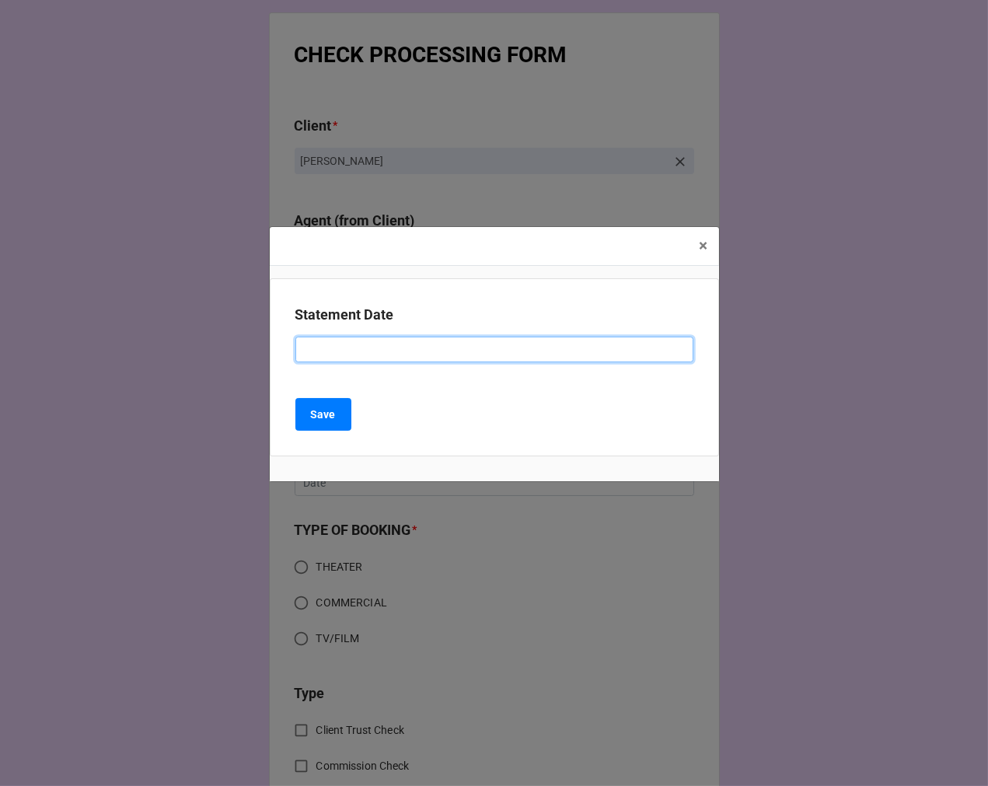
click at [397, 342] on input at bounding box center [494, 350] width 398 height 26
type input "OCTOBER 17, 2025 (JEN)"
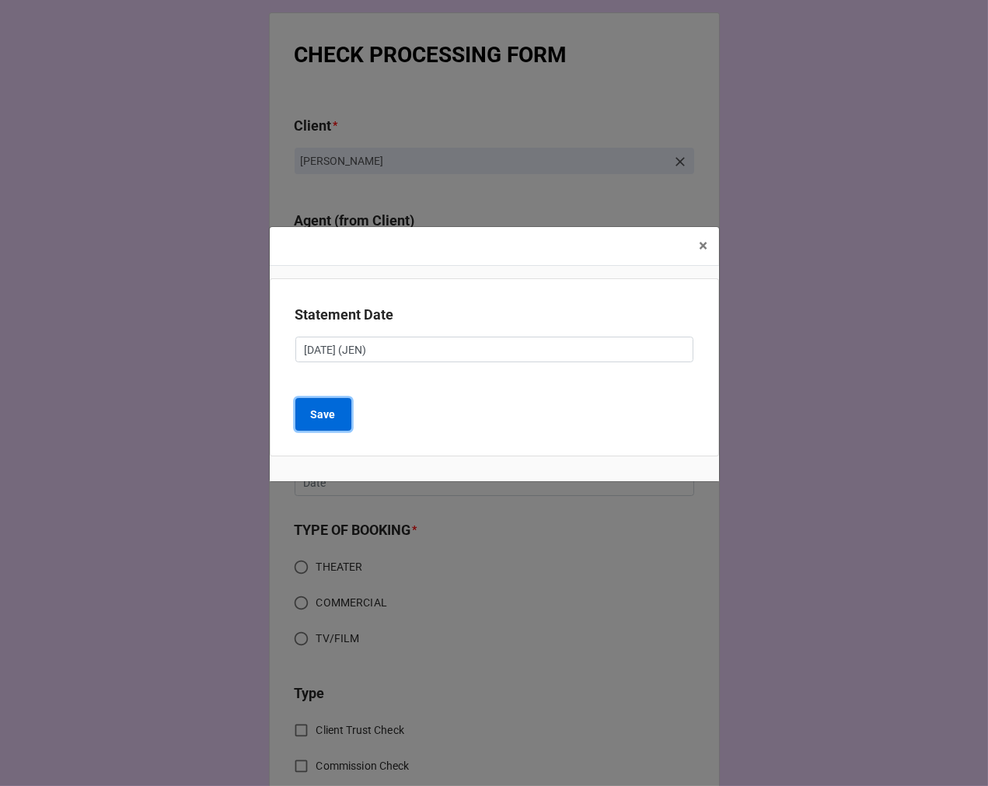
click at [328, 407] on b "Save" at bounding box center [323, 415] width 25 height 16
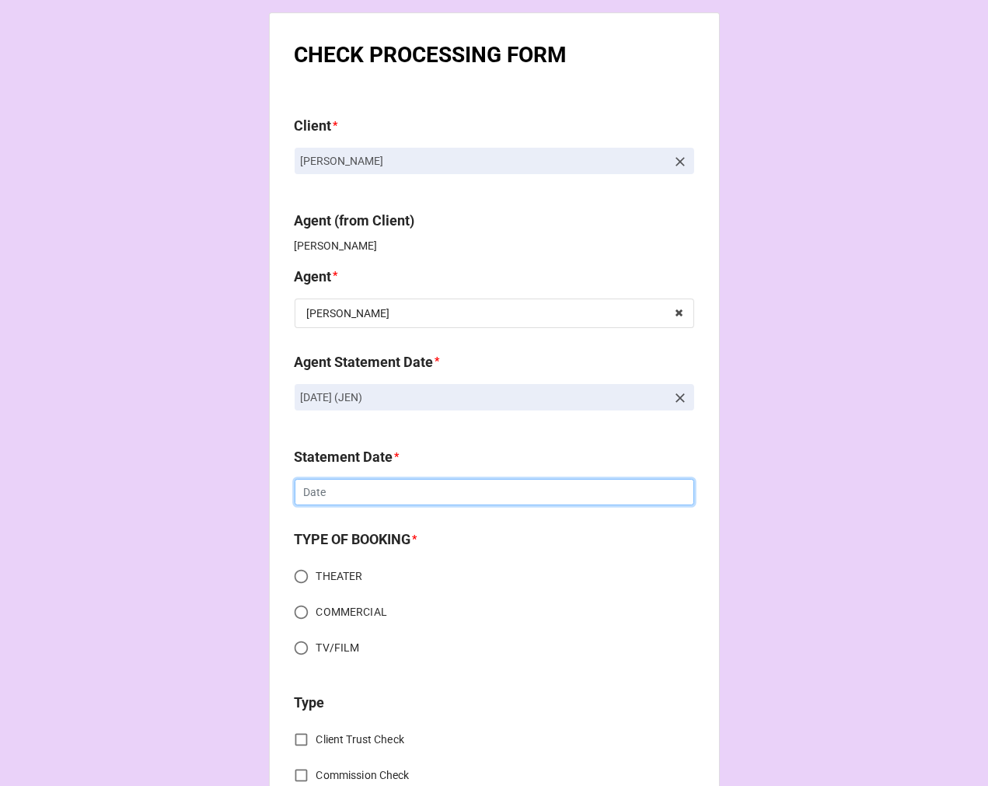
click at [355, 490] on input "text" at bounding box center [495, 492] width 400 height 26
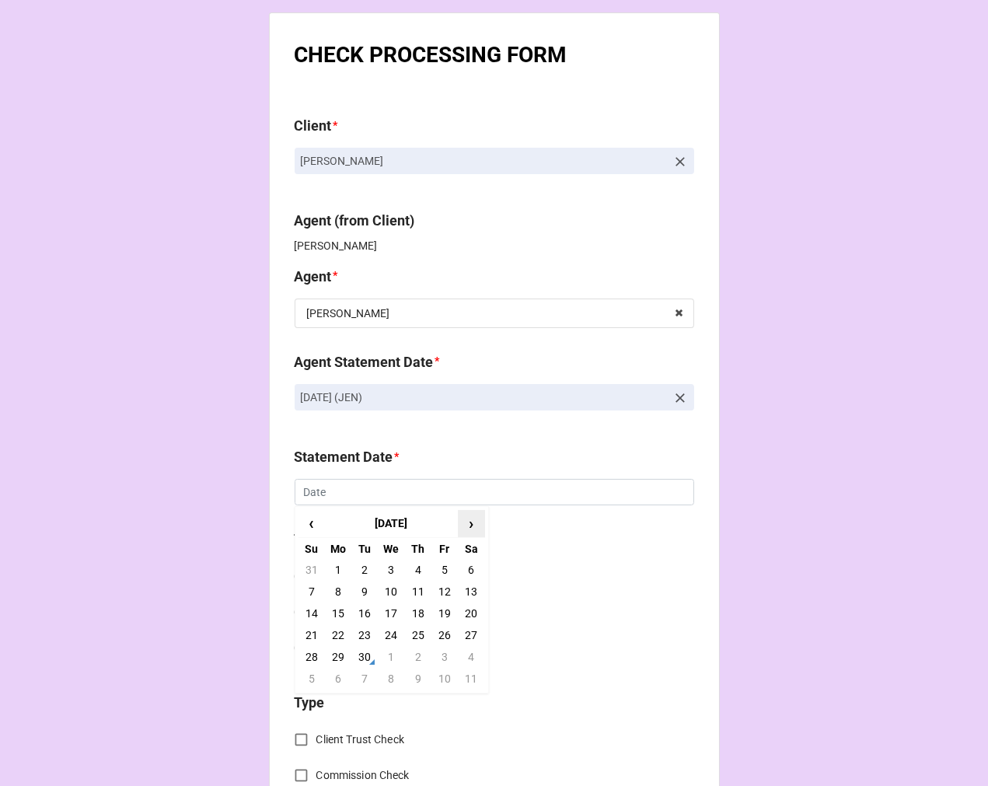
click at [476, 524] on span "›" at bounding box center [471, 524] width 25 height 26
click at [446, 616] on td "17" at bounding box center [444, 613] width 26 height 22
type input "[DATE]"
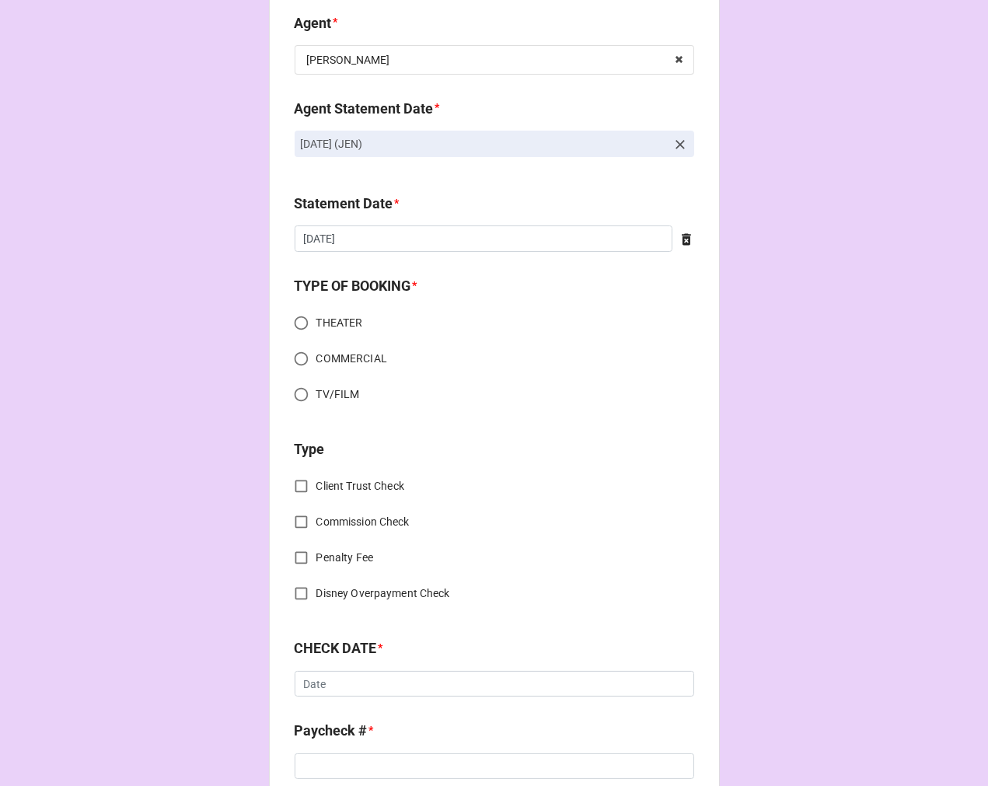
scroll to position [259, 0]
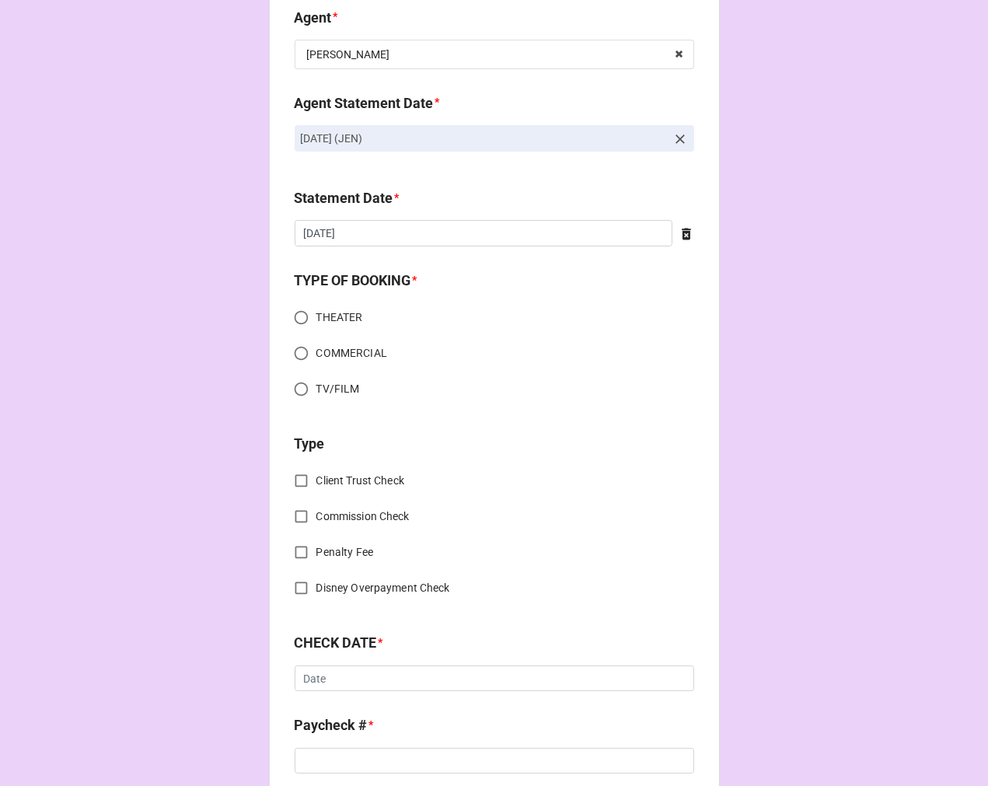
click at [295, 321] on input "THEATER" at bounding box center [301, 317] width 30 height 30
radio input "true"
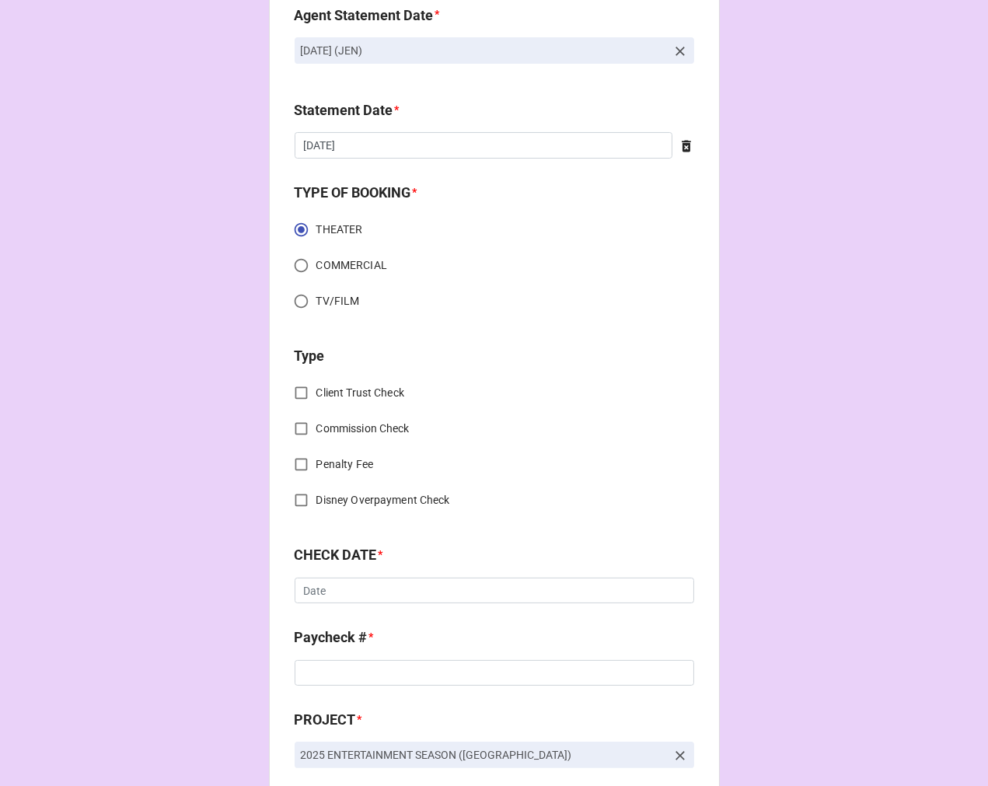
scroll to position [431, 0]
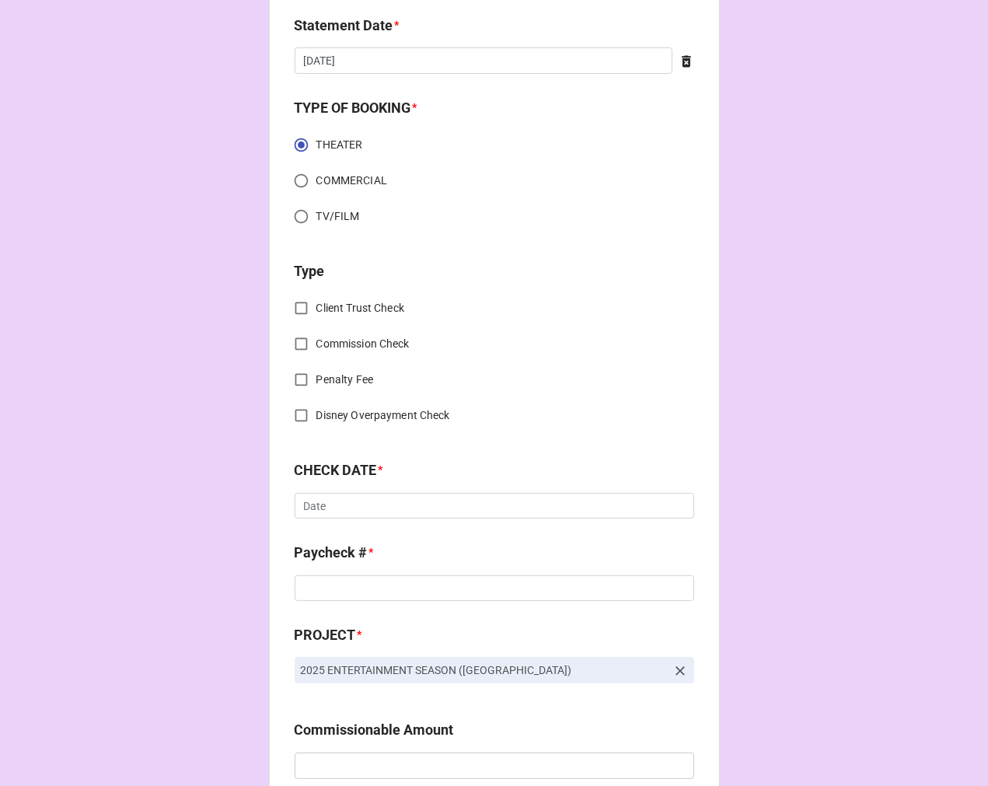
click at [290, 344] on input "Commission Check" at bounding box center [301, 344] width 30 height 30
checkbox input "true"
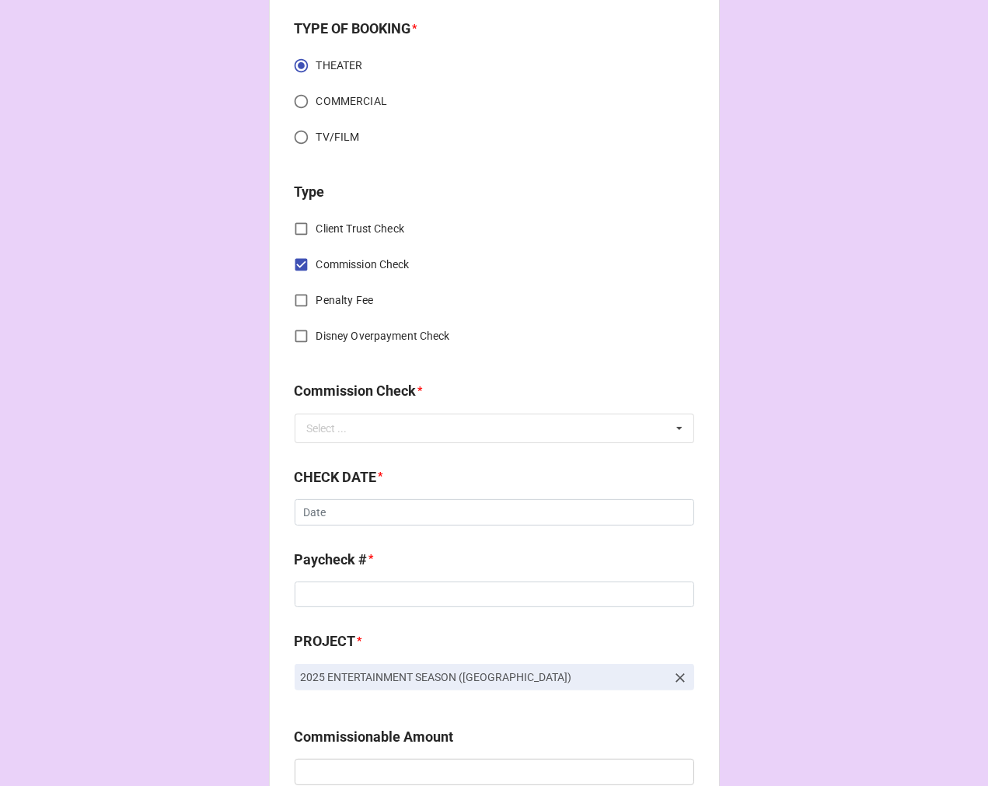
scroll to position [604, 0]
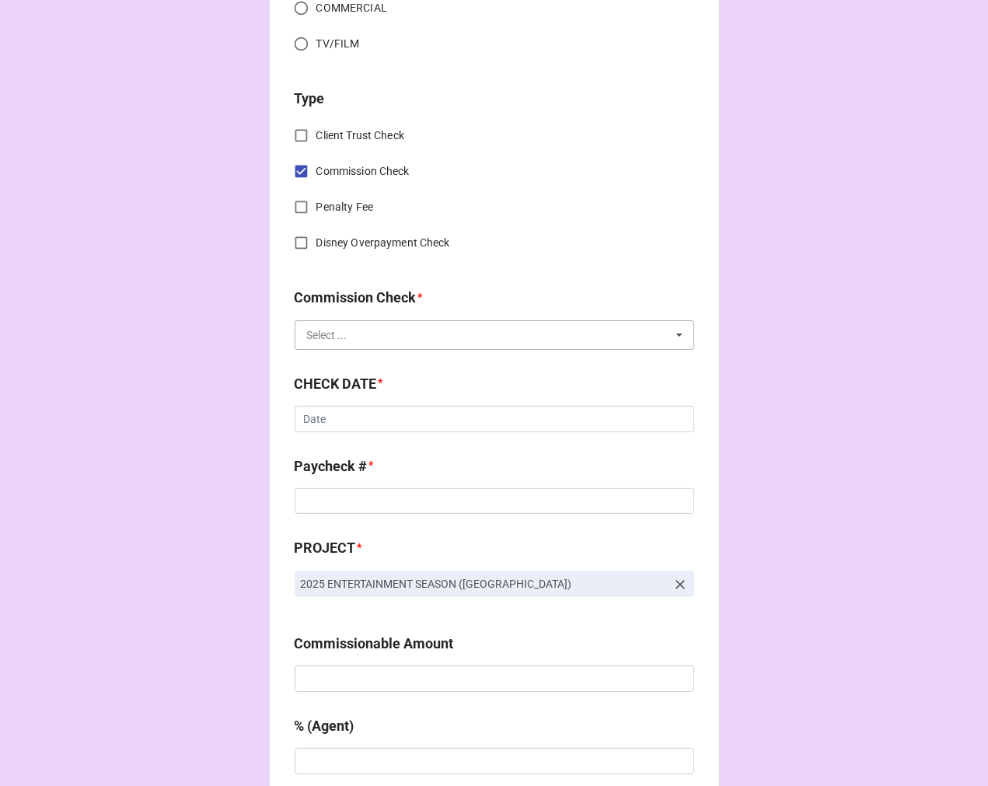
click at [351, 337] on input "text" at bounding box center [495, 335] width 398 height 28
click at [352, 360] on span "FSE (Client)" at bounding box center [336, 364] width 56 height 12
click at [358, 417] on input "text" at bounding box center [495, 419] width 400 height 26
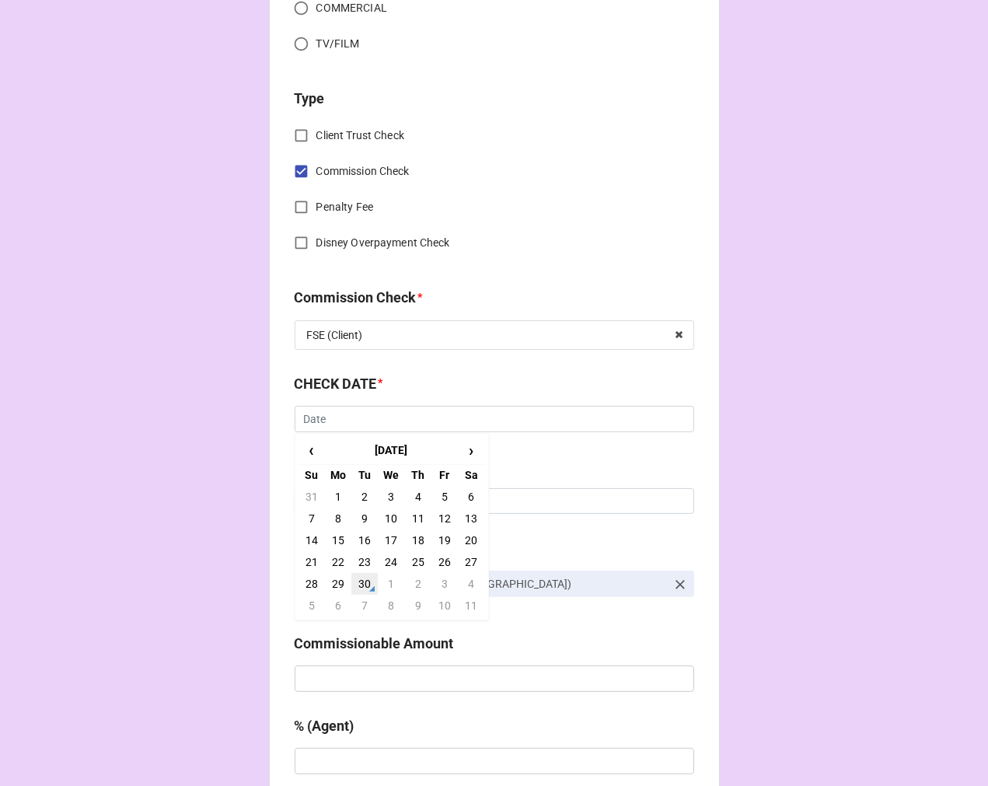
click at [366, 578] on td "30" at bounding box center [364, 584] width 26 height 22
type input "[DATE]"
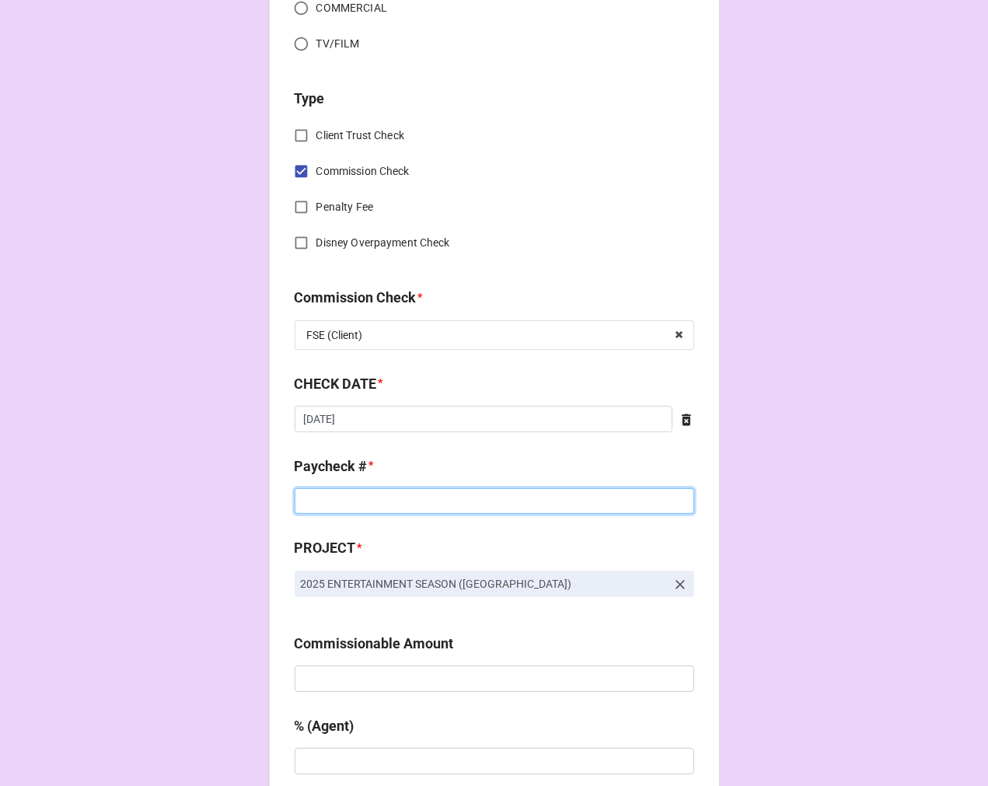
click at [370, 490] on input at bounding box center [495, 501] width 400 height 26
type input "ZELLE"
click at [334, 684] on input "text" at bounding box center [495, 678] width 400 height 26
paste input "$1,830.00"
type input "$1,830.00"
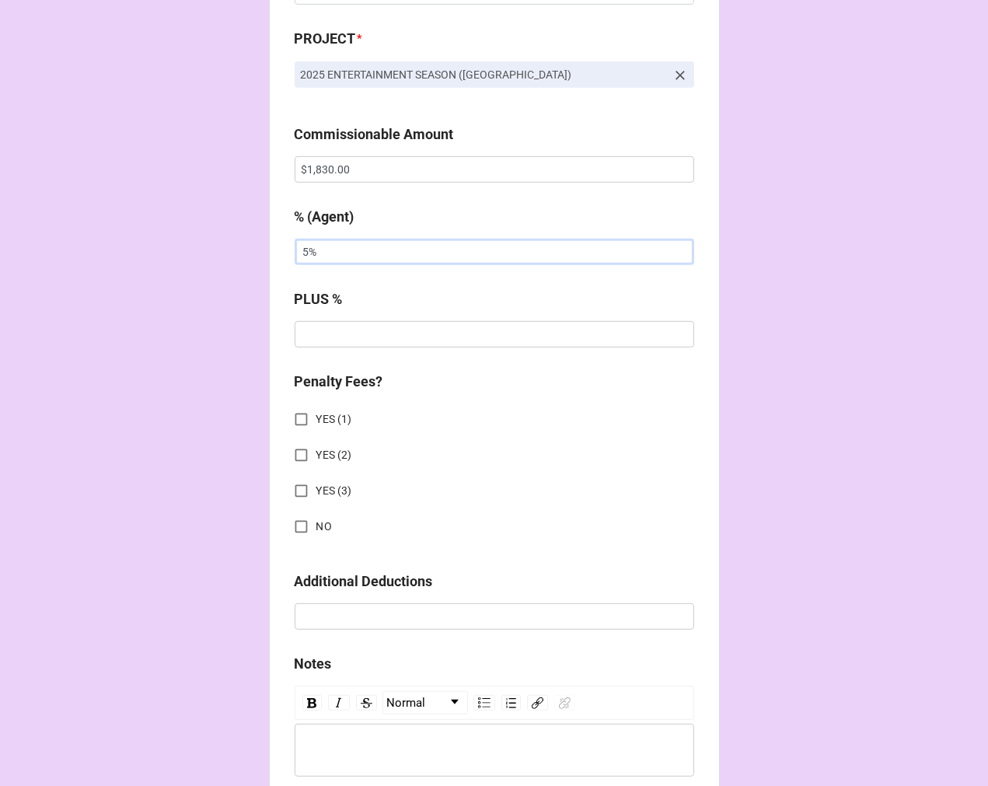
scroll to position [1122, 0]
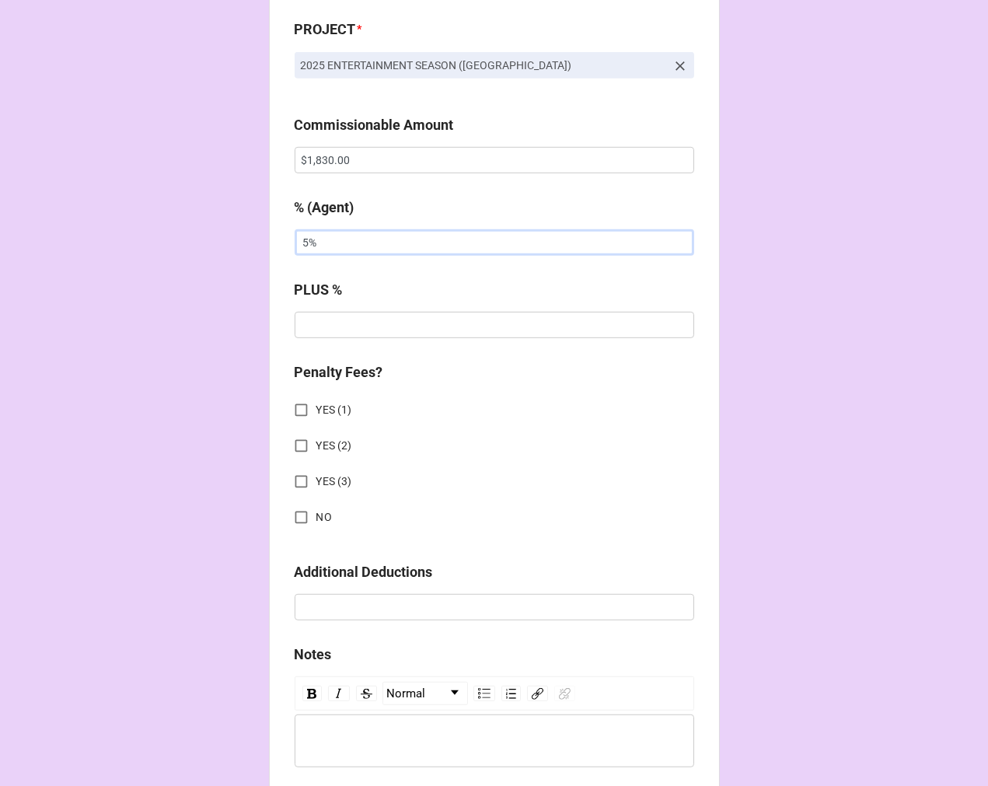
type input "5%"
click at [298, 503] on input "NO" at bounding box center [301, 517] width 30 height 30
checkbox input "true"
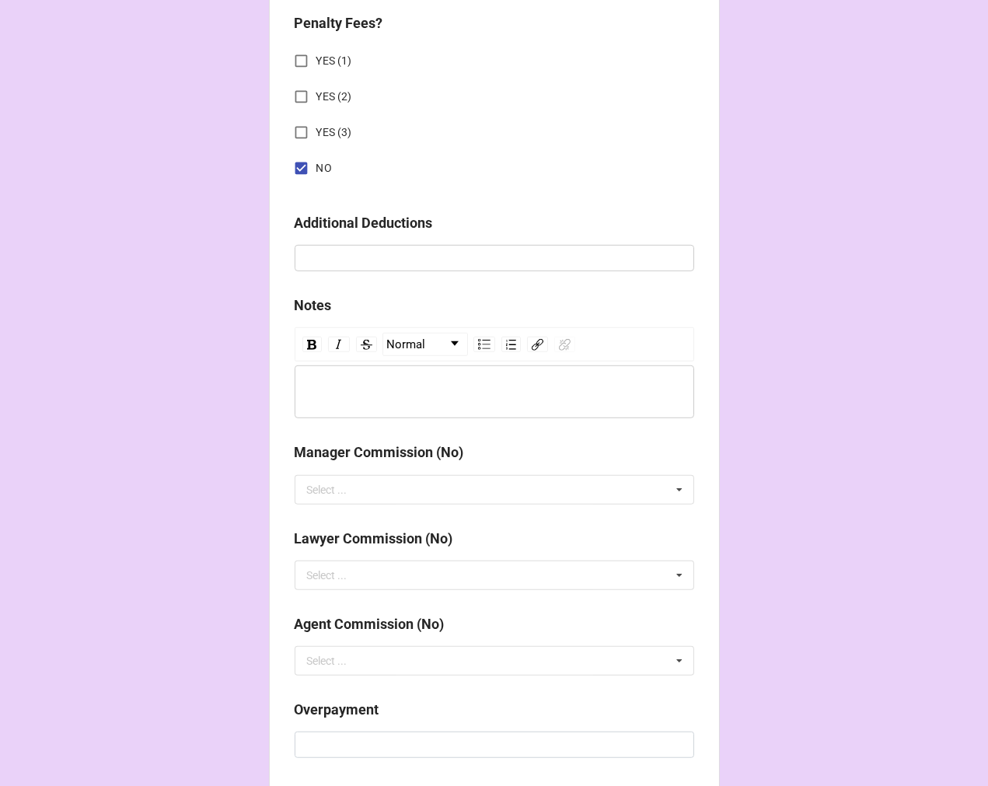
scroll to position [1722, 0]
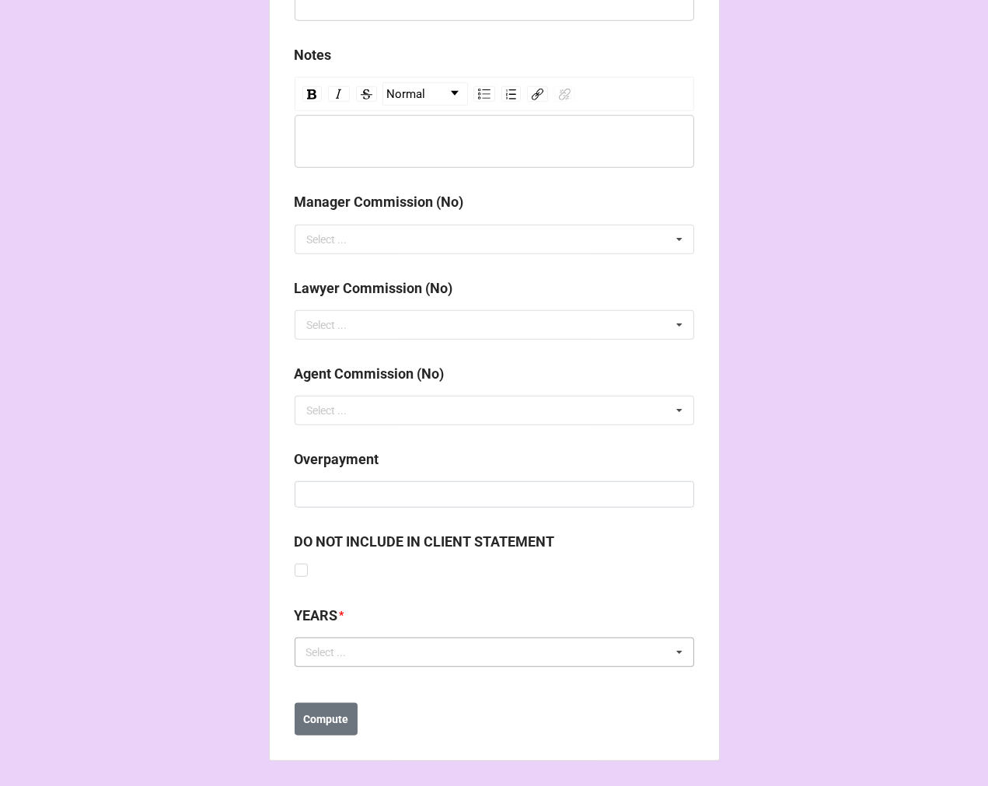
click at [361, 661] on div "Select ... No results found." at bounding box center [495, 652] width 400 height 30
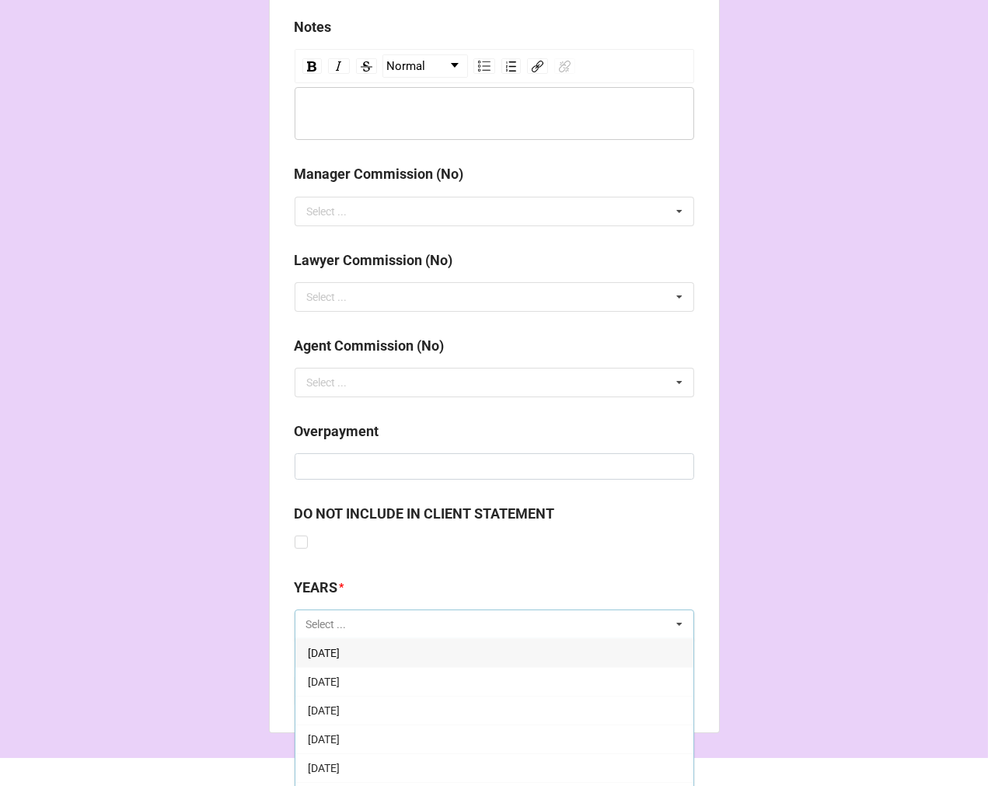
scroll to position [1776, 0]
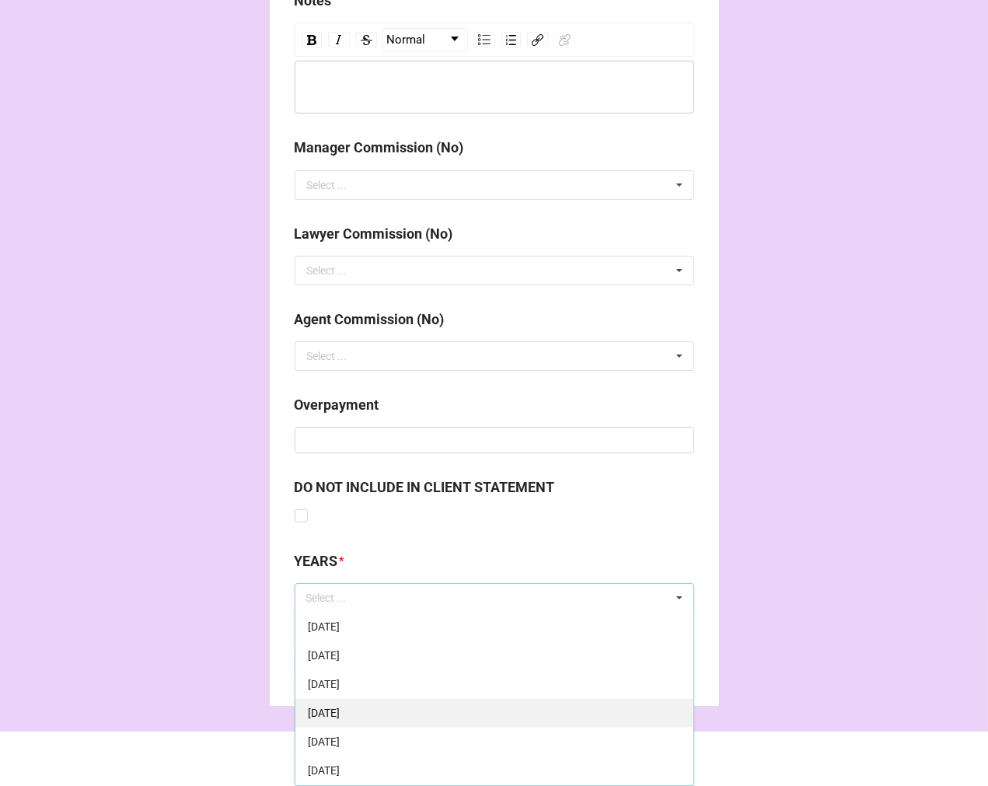
click at [390, 715] on div "[DATE]" at bounding box center [494, 712] width 398 height 29
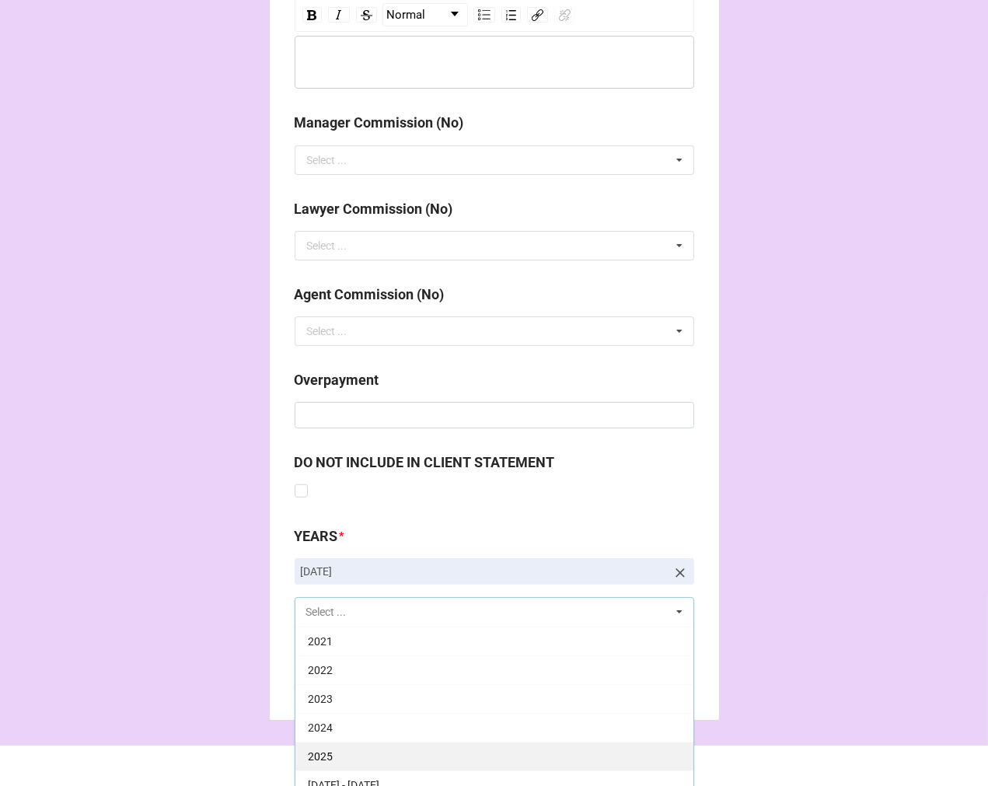
scroll to position [1815, 0]
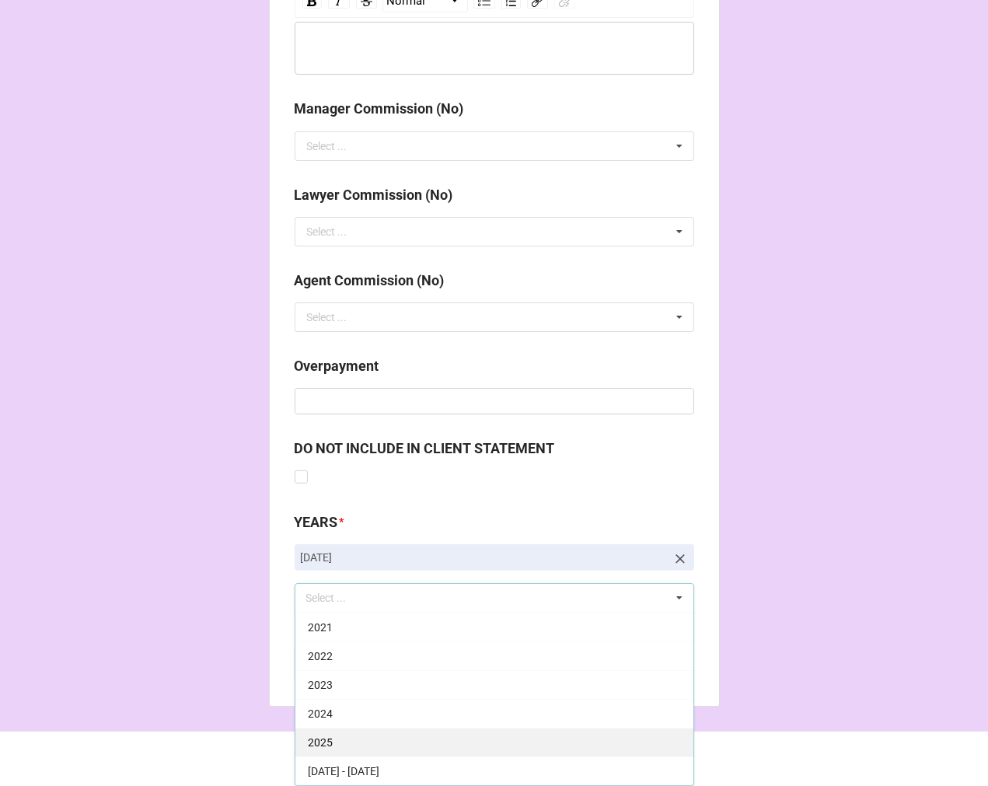
click at [392, 742] on div "2025" at bounding box center [494, 742] width 398 height 29
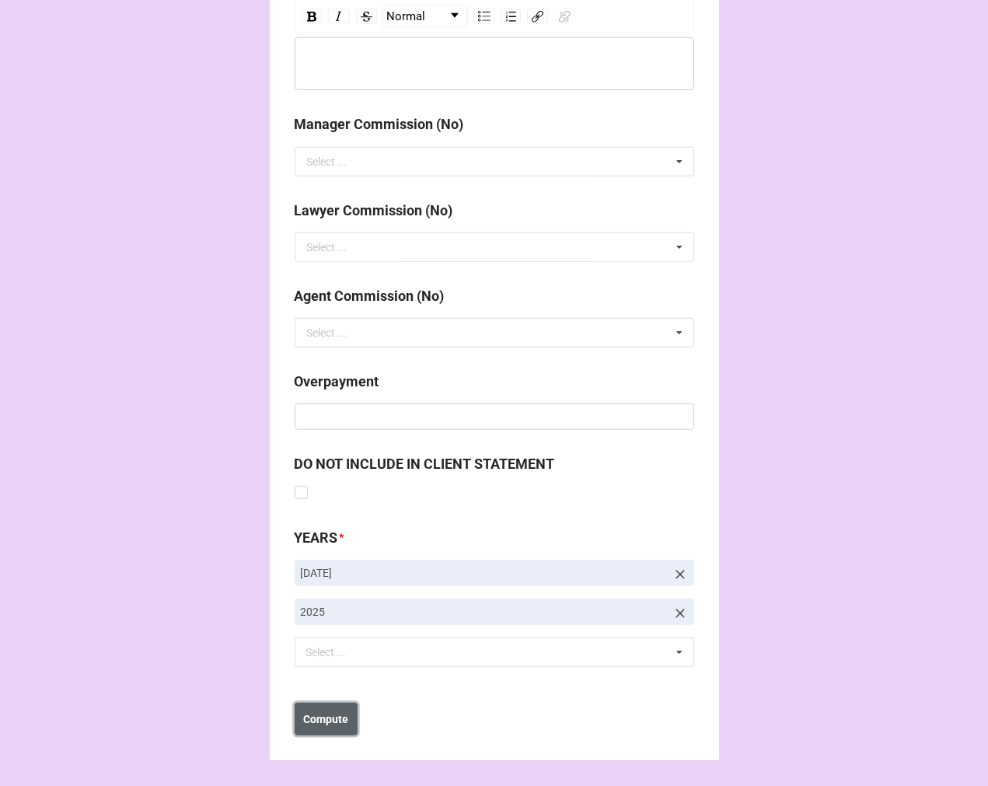
click at [323, 724] on b "Compute" at bounding box center [325, 719] width 45 height 16
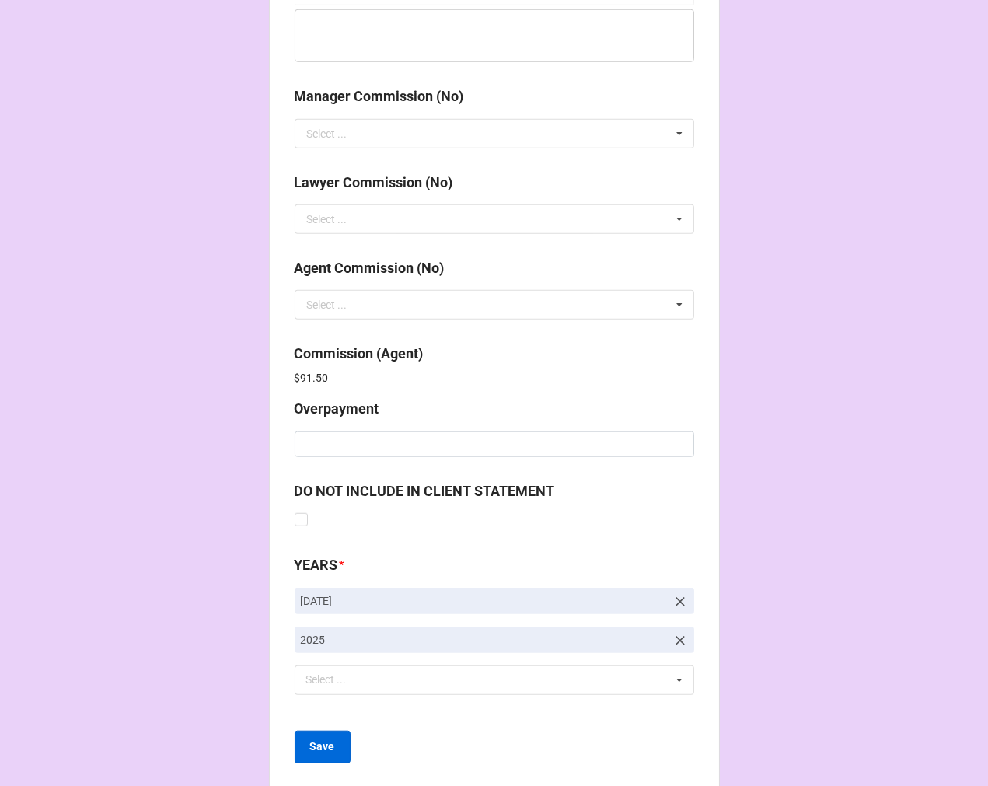
scroll to position [1855, 0]
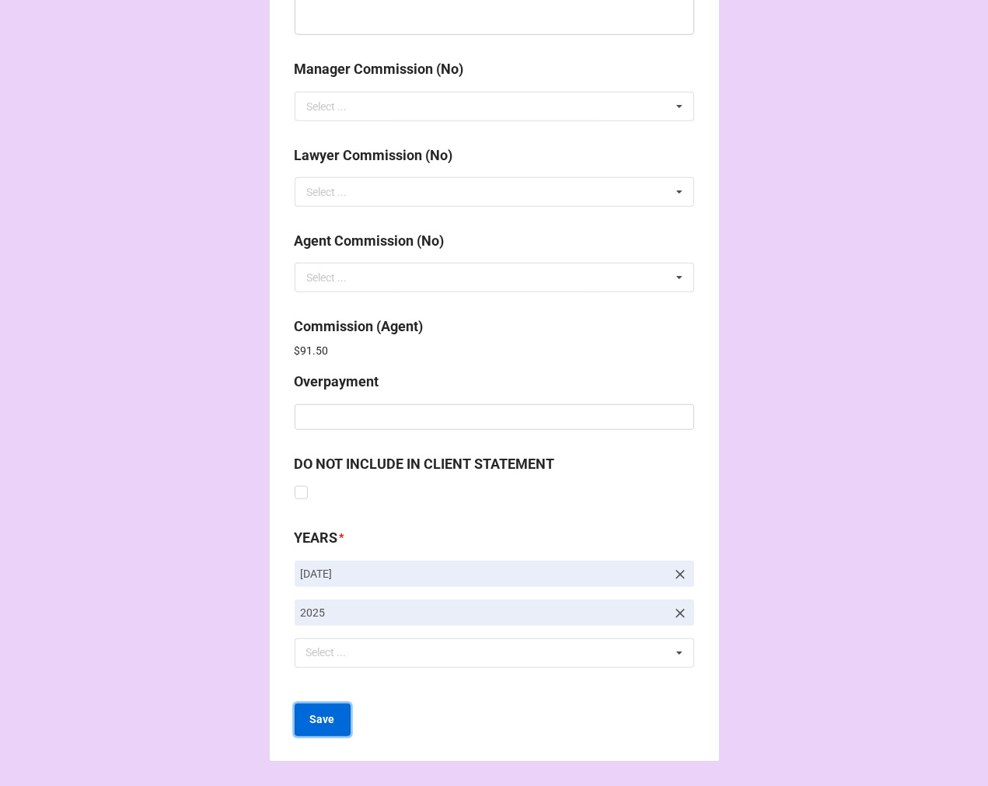
drag, startPoint x: 326, startPoint y: 717, endPoint x: 339, endPoint y: 710, distance: 13.9
click at [325, 716] on b "Save" at bounding box center [322, 719] width 25 height 16
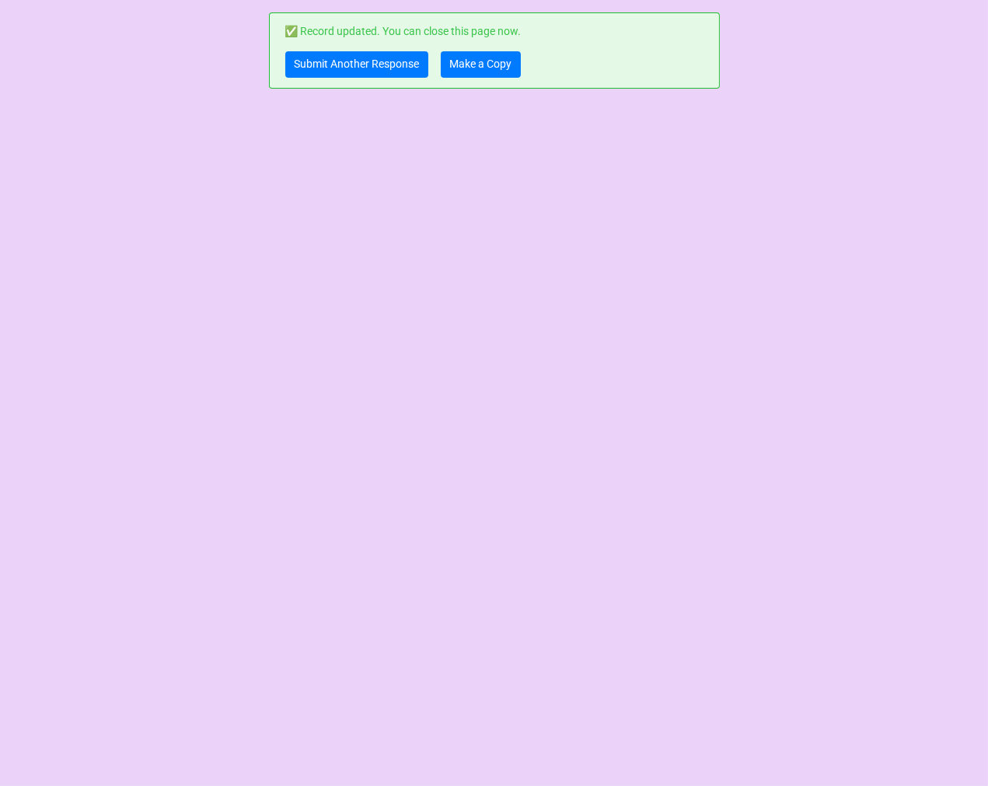
scroll to position [0, 0]
click at [475, 71] on link "Make a Copy" at bounding box center [481, 64] width 80 height 26
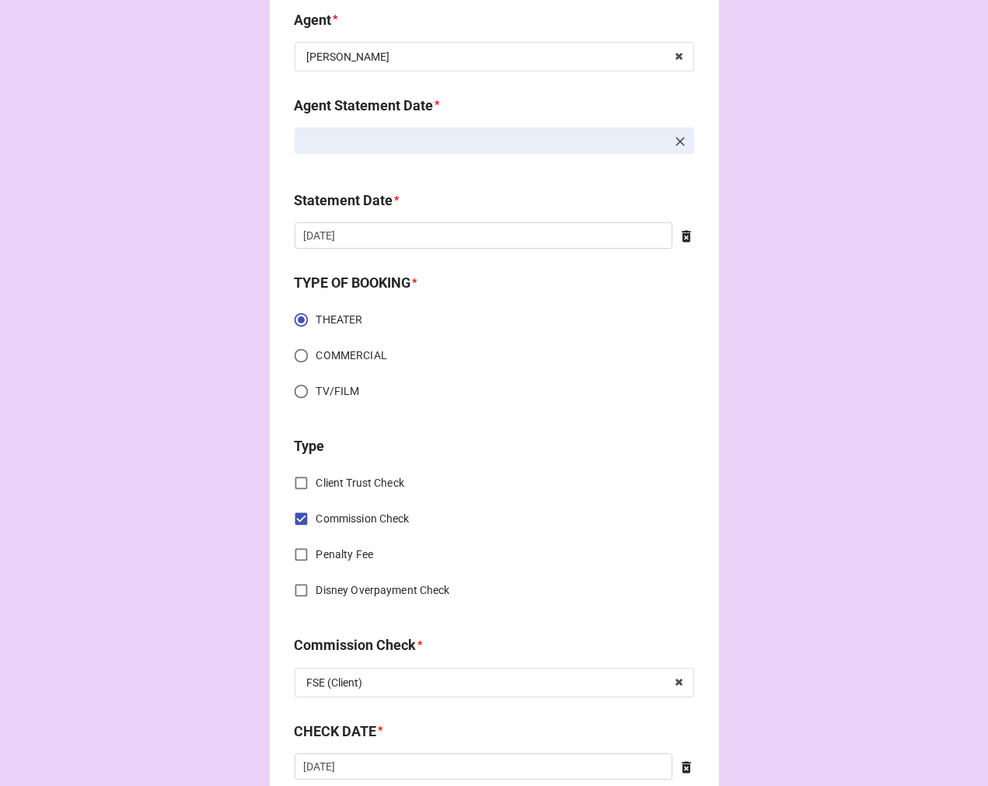
scroll to position [864, 0]
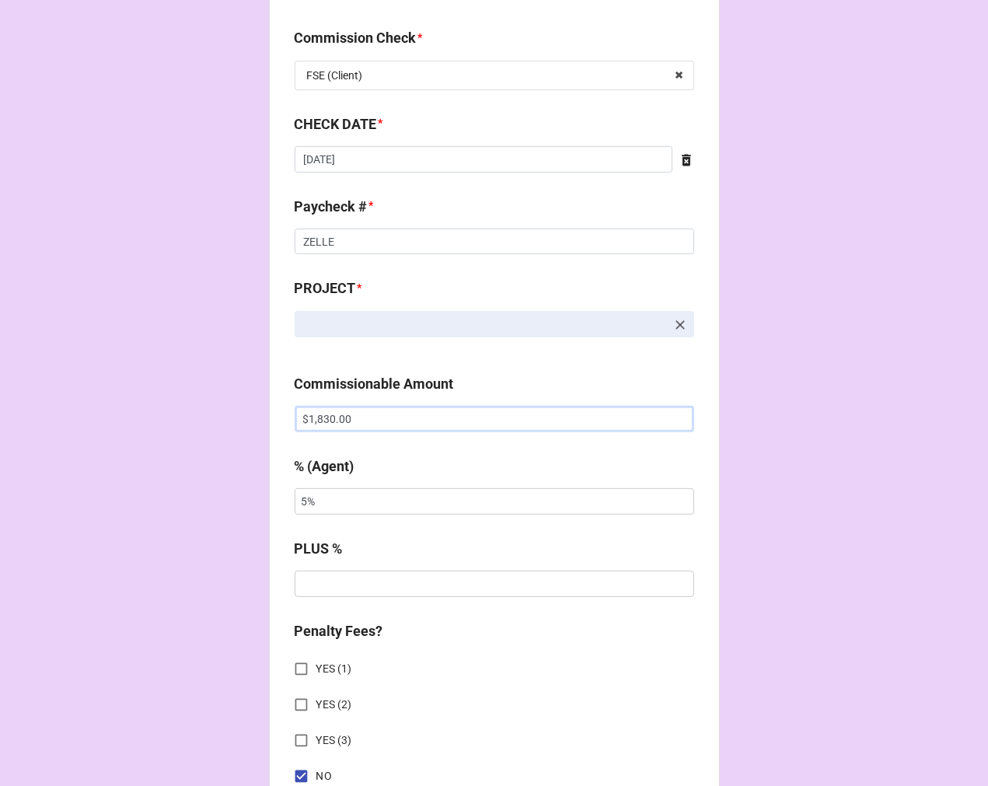
drag, startPoint x: 347, startPoint y: 414, endPoint x: 190, endPoint y: 397, distance: 157.2
click at [233, 397] on div "CHECK PROCESSING FORM Client * Agent (from Client) [PERSON_NAME] Agent * [PERSO…" at bounding box center [494, 428] width 988 height 2585
paste input "3,06"
type input "$13,060.00"
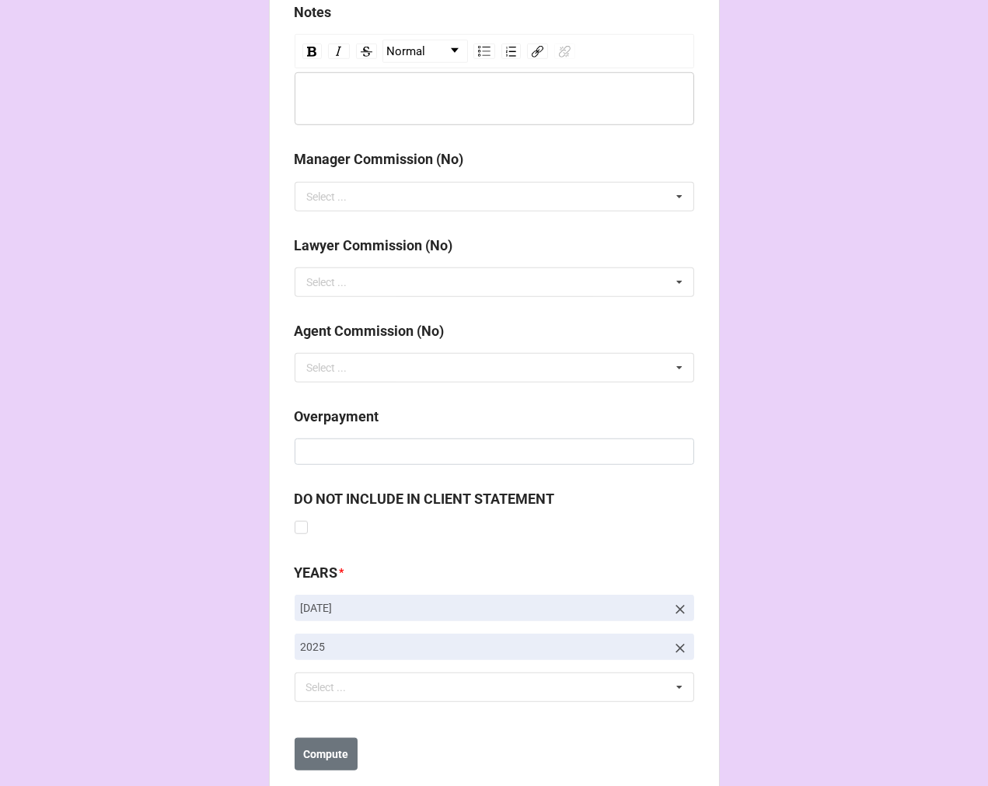
scroll to position [1799, 0]
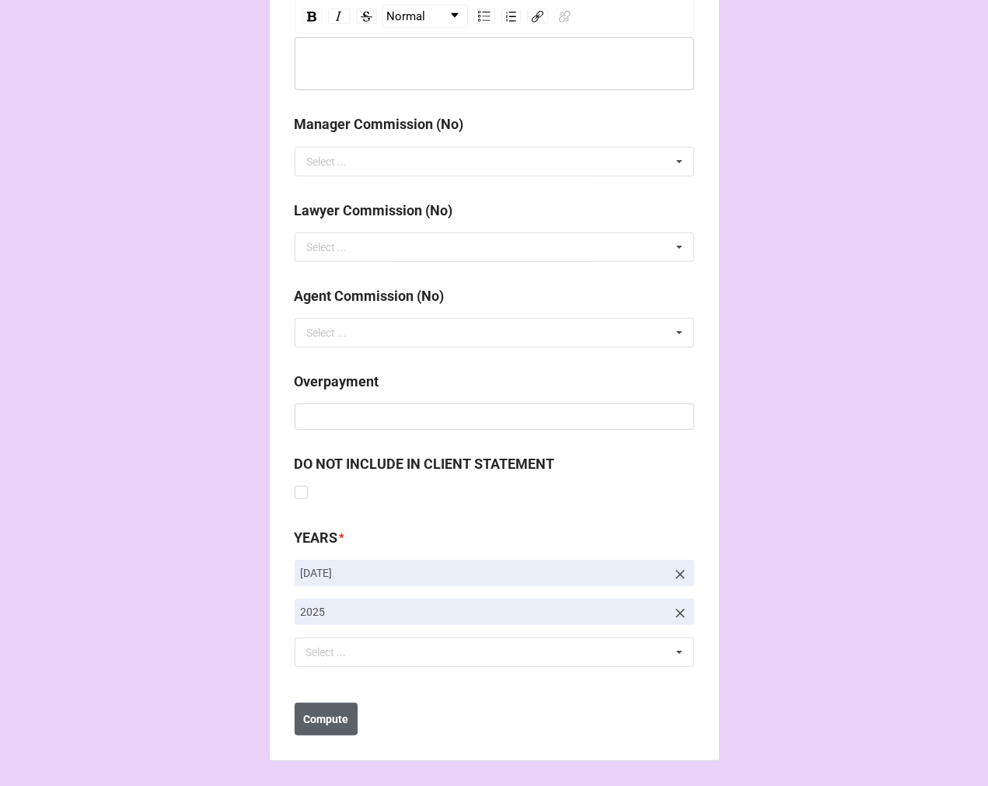
type input "10%"
click at [314, 734] on button "Compute" at bounding box center [326, 719] width 63 height 33
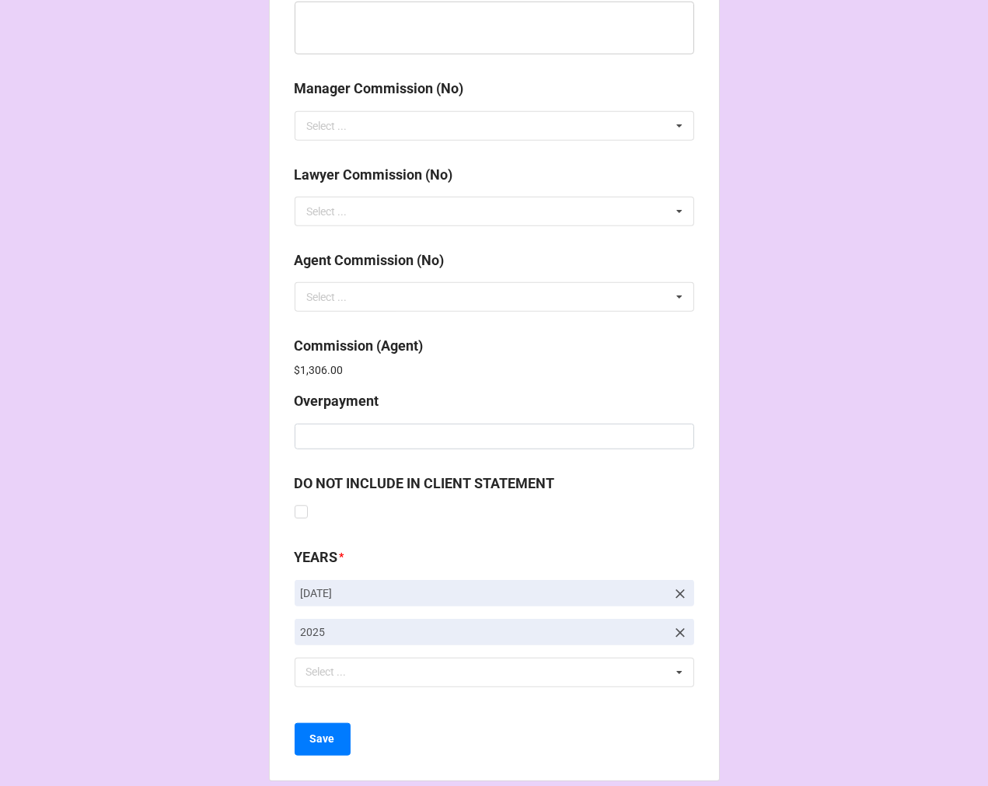
scroll to position [1855, 0]
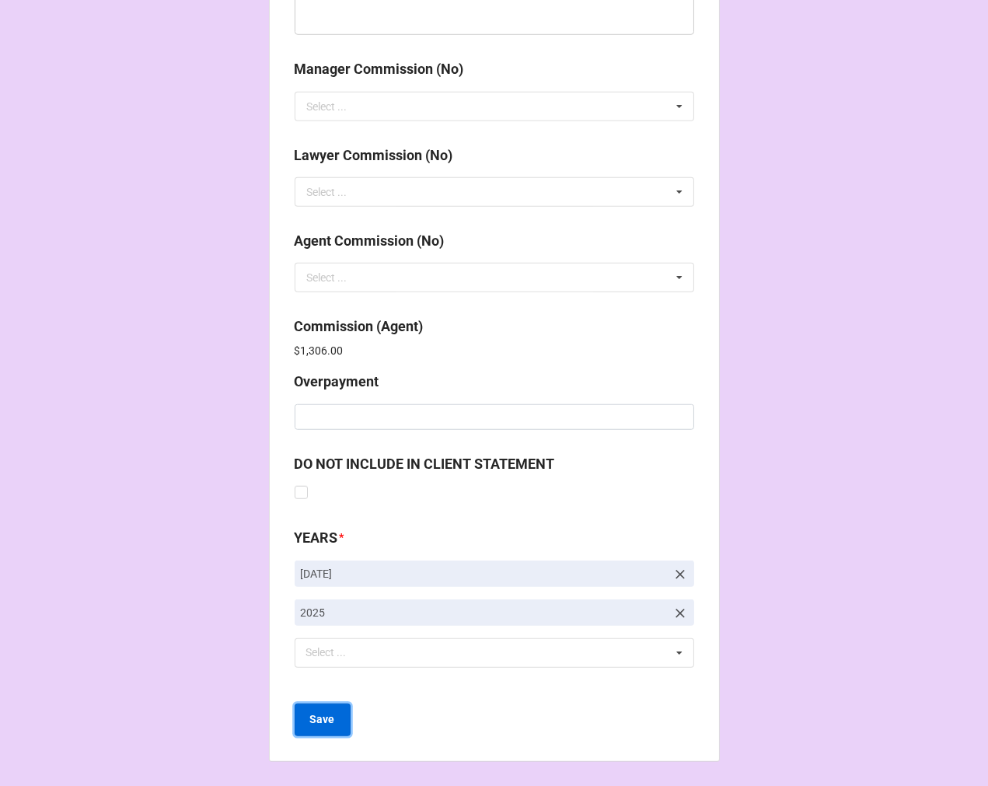
click at [312, 715] on b "Save" at bounding box center [322, 719] width 25 height 16
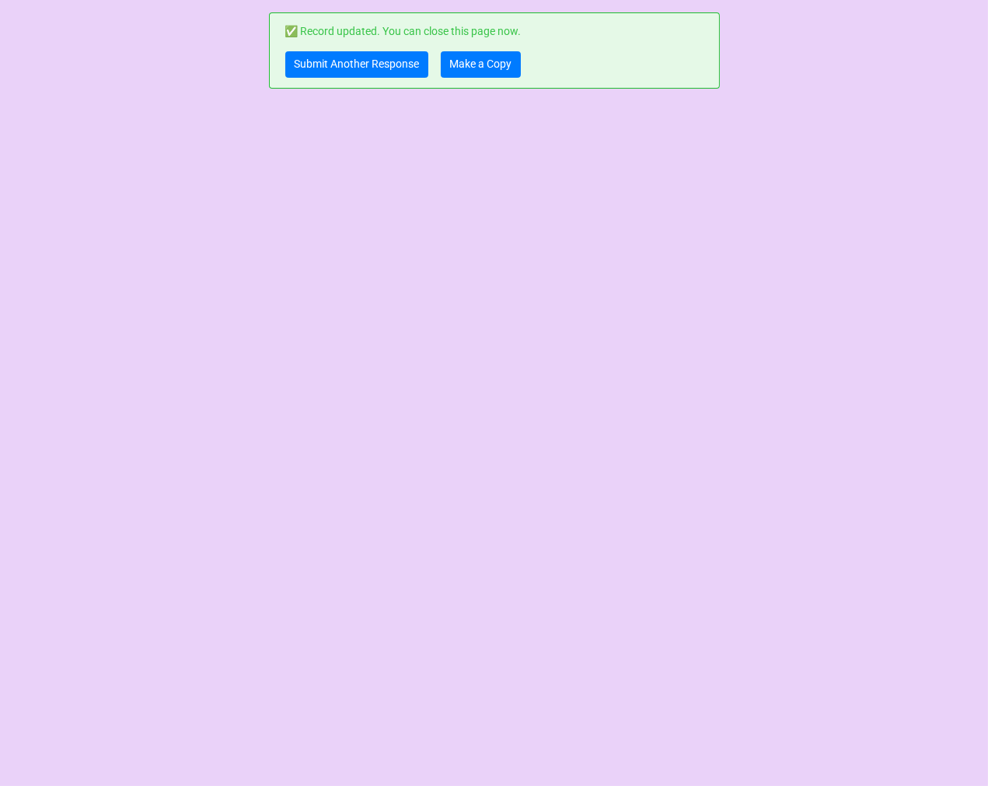
scroll to position [0, 0]
